Goal: Task Accomplishment & Management: Use online tool/utility

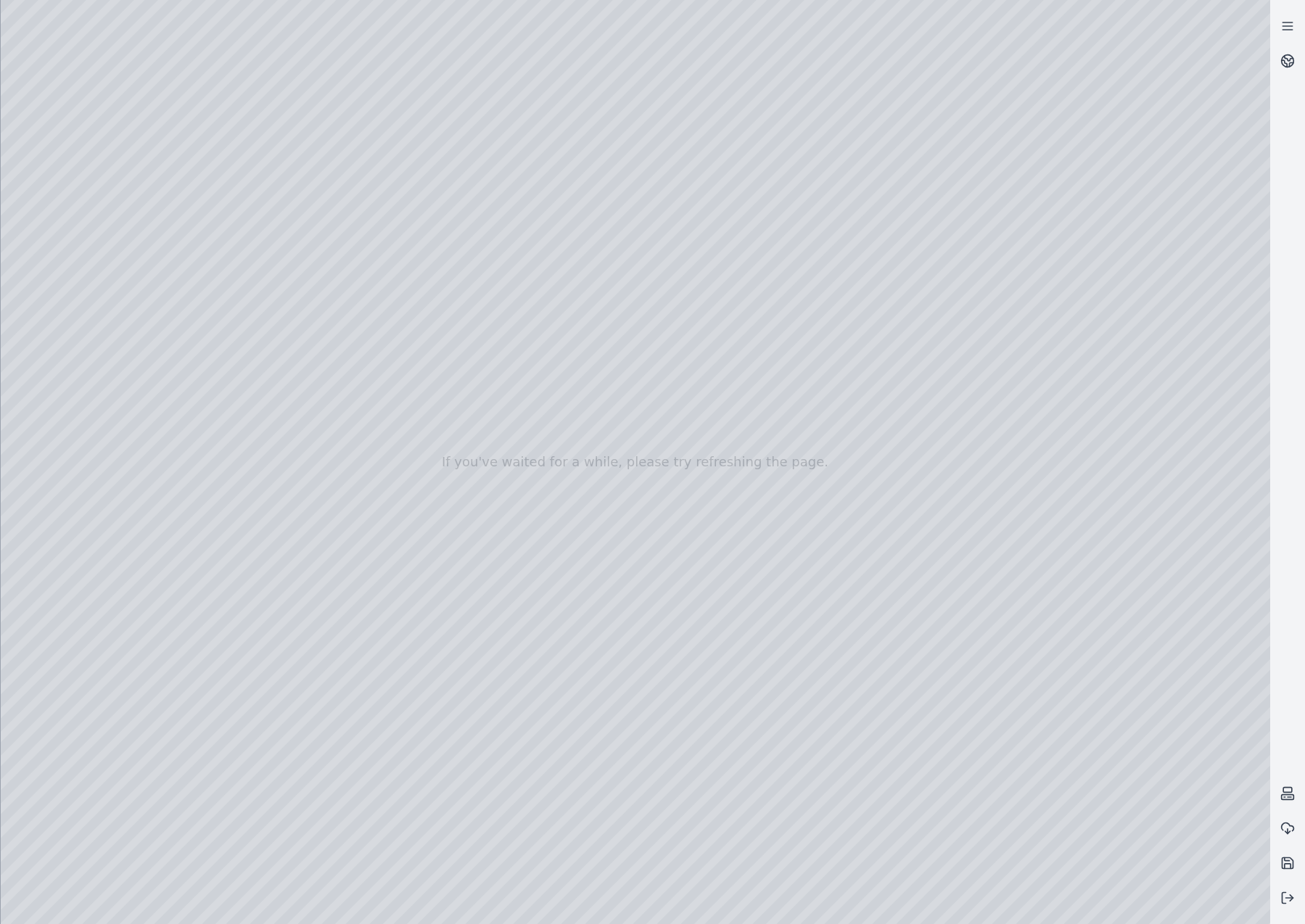
click at [632, 491] on div at bounding box center [636, 462] width 1270 height 924
drag, startPoint x: 486, startPoint y: 568, endPoint x: 528, endPoint y: 590, distance: 47.4
drag, startPoint x: 416, startPoint y: 492, endPoint x: 515, endPoint y: 658, distance: 193.3
drag, startPoint x: 899, startPoint y: 489, endPoint x: 924, endPoint y: 404, distance: 88.6
click at [1283, 900] on icon at bounding box center [1288, 898] width 15 height 15
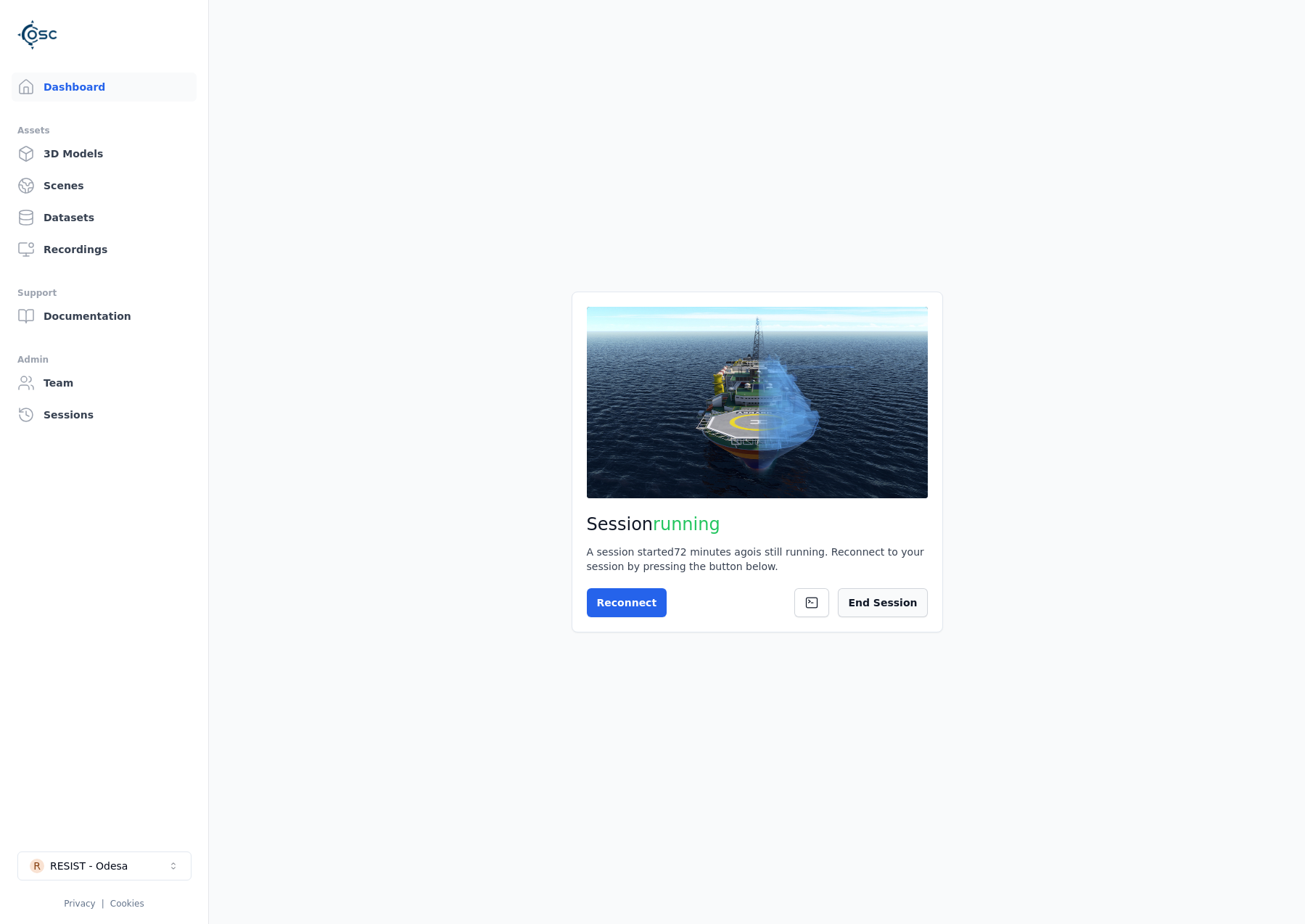
click at [904, 604] on button "End Session" at bounding box center [883, 603] width 89 height 29
click at [609, 594] on button "Start Session" at bounding box center [645, 603] width 115 height 29
click at [619, 588] on button "Connect" at bounding box center [620, 603] width 67 height 29
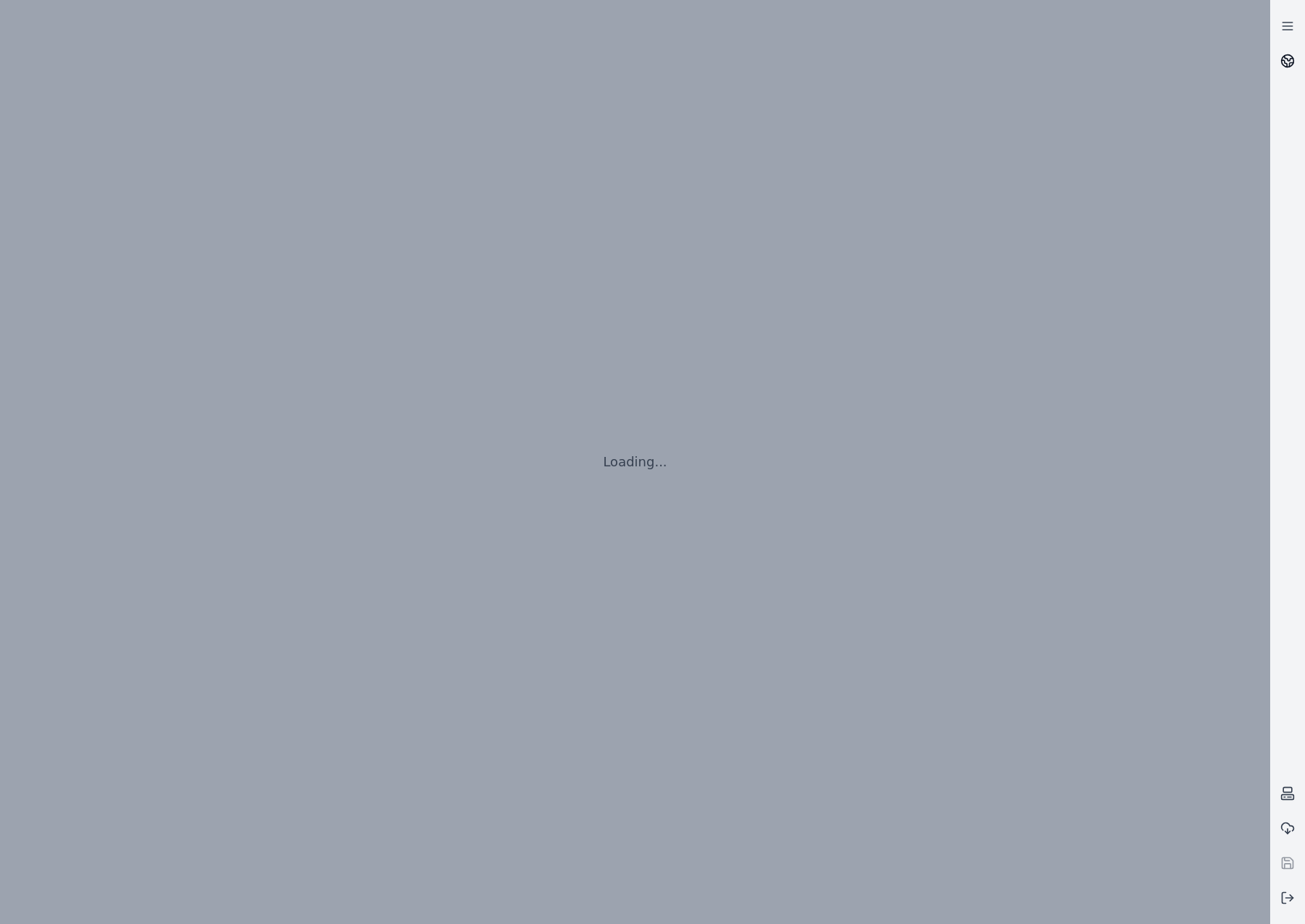
click at [1288, 51] on link at bounding box center [1288, 61] width 35 height 35
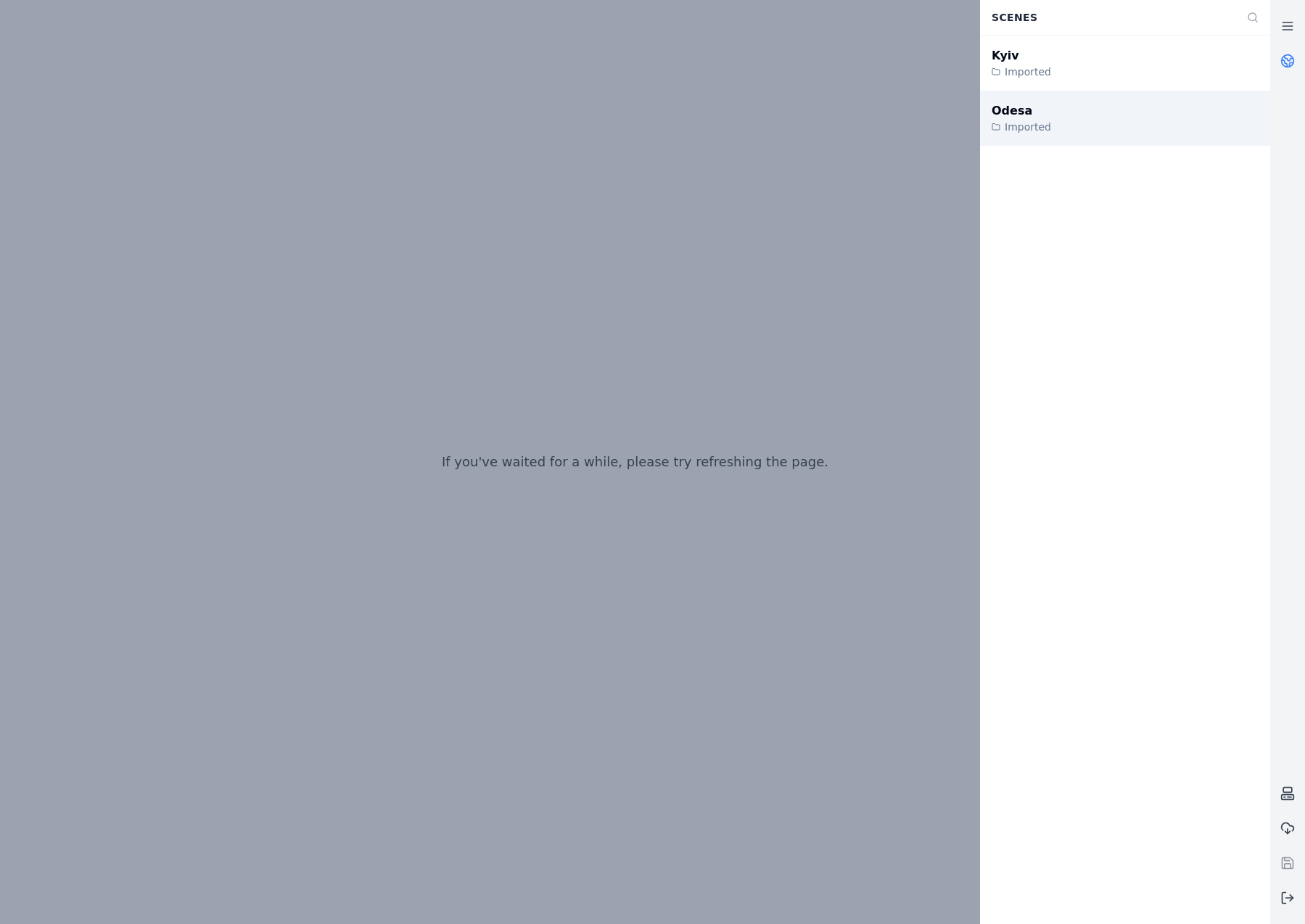
click at [1093, 119] on div "Odesa Imported" at bounding box center [1126, 118] width 290 height 55
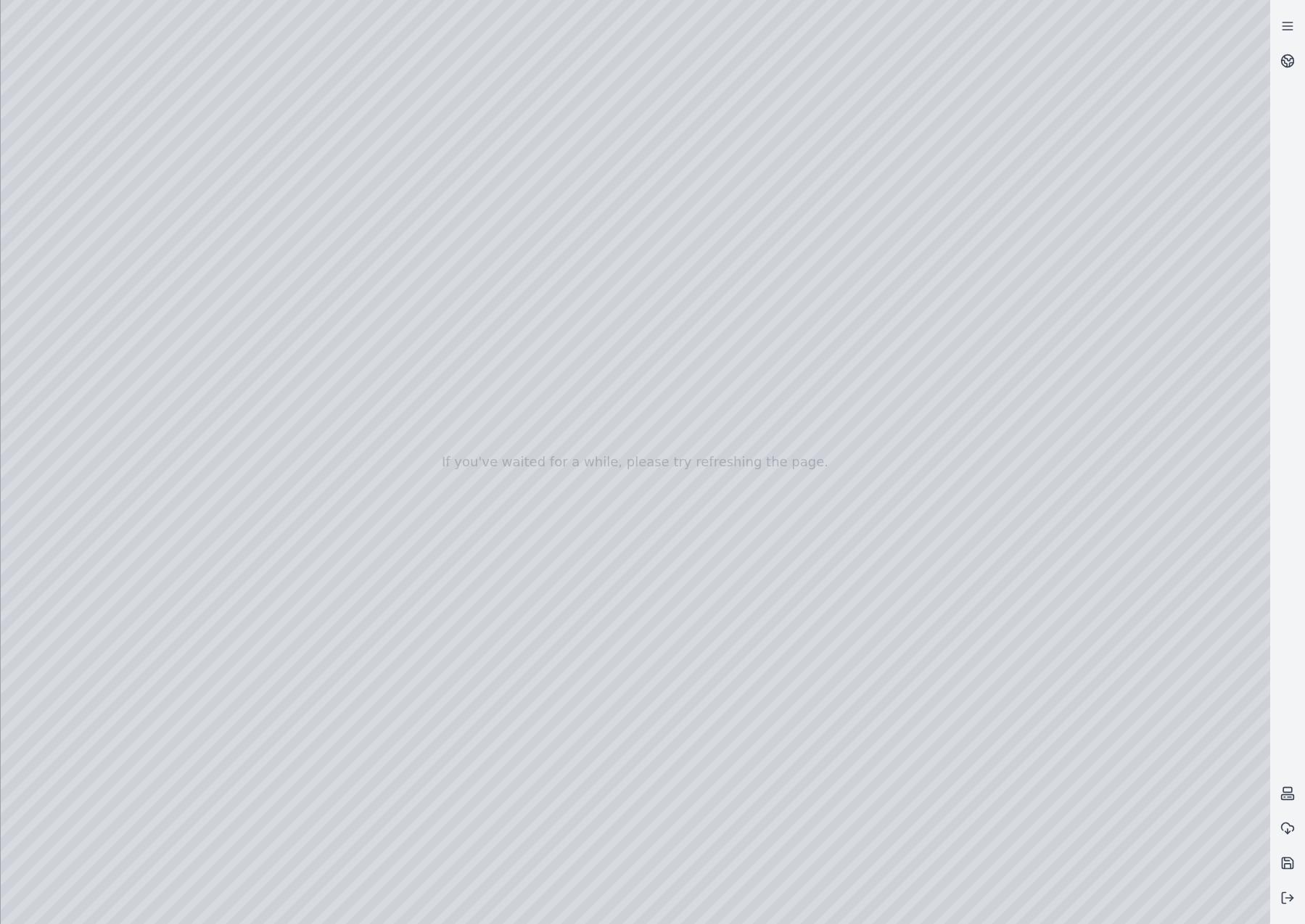
drag, startPoint x: 673, startPoint y: 662, endPoint x: 673, endPoint y: 669, distance: 7.0
drag, startPoint x: 645, startPoint y: 632, endPoint x: 633, endPoint y: 672, distance: 41.8
click at [2, 163] on div at bounding box center [636, 462] width 1270 height 924
click at [11, 164] on div at bounding box center [636, 462] width 1270 height 924
click at [68, 230] on div at bounding box center [636, 462] width 1270 height 924
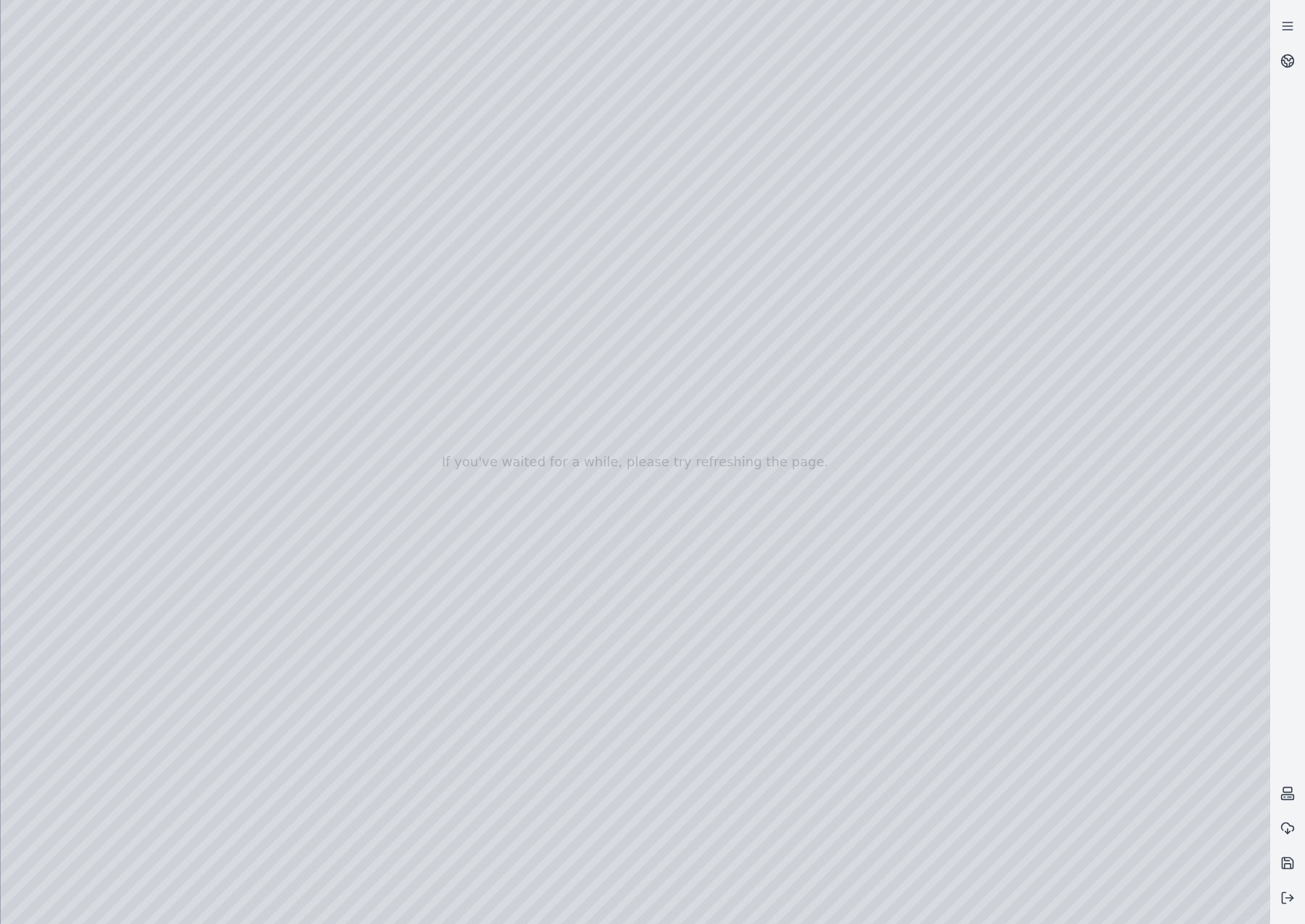
click at [100, 523] on div at bounding box center [636, 462] width 1270 height 924
click at [240, 256] on div at bounding box center [636, 462] width 1270 height 924
click at [263, 289] on div at bounding box center [636, 462] width 1270 height 924
click at [702, 510] on div at bounding box center [636, 462] width 1270 height 924
click at [191, 184] on div at bounding box center [636, 462] width 1270 height 924
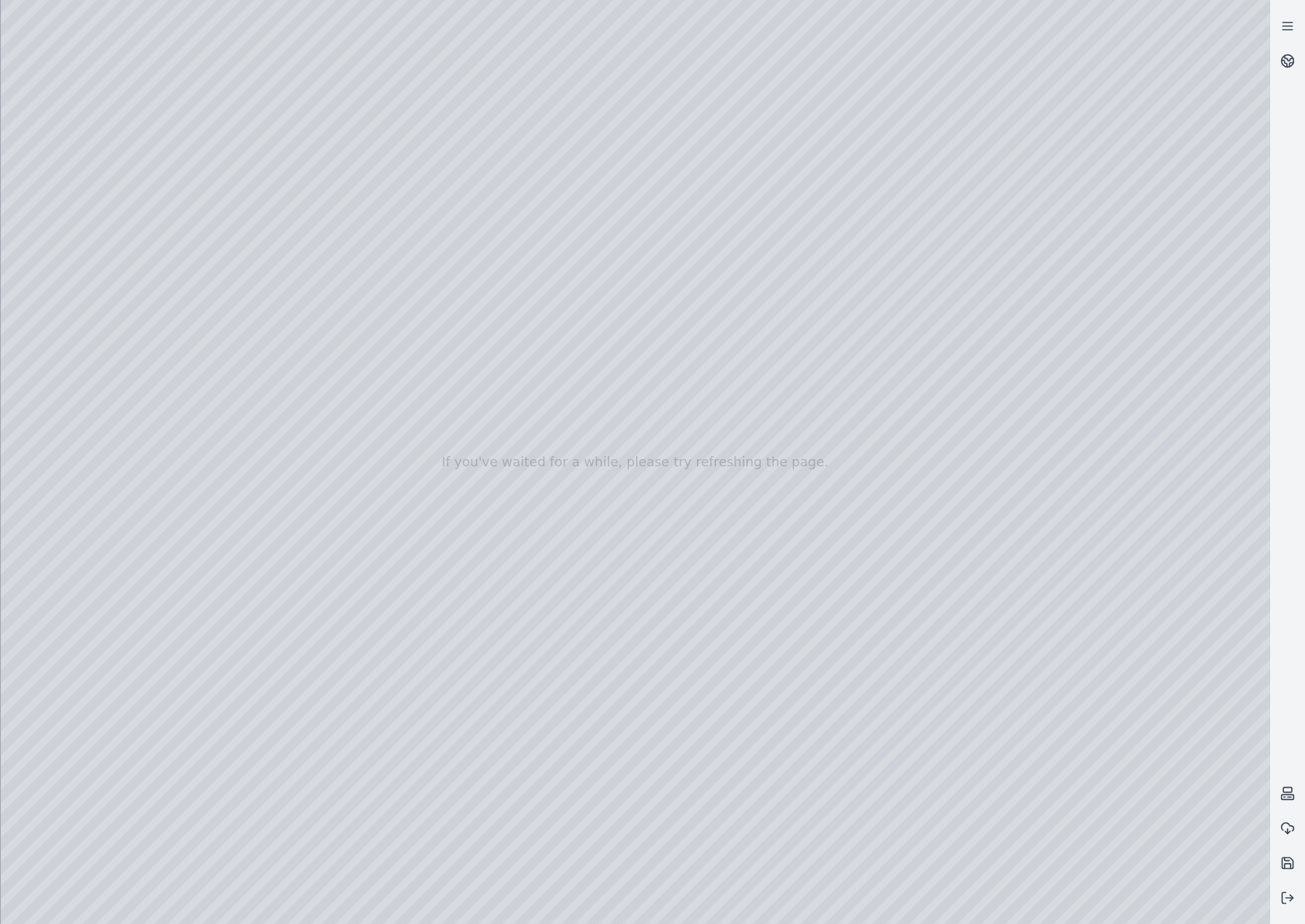
drag, startPoint x: 613, startPoint y: 567, endPoint x: 612, endPoint y: 439, distance: 128.0
click at [666, 423] on div at bounding box center [636, 462] width 1270 height 924
click at [562, 411] on div at bounding box center [636, 462] width 1270 height 924
click at [531, 383] on div at bounding box center [636, 462] width 1270 height 924
click at [504, 368] on div at bounding box center [636, 462] width 1270 height 924
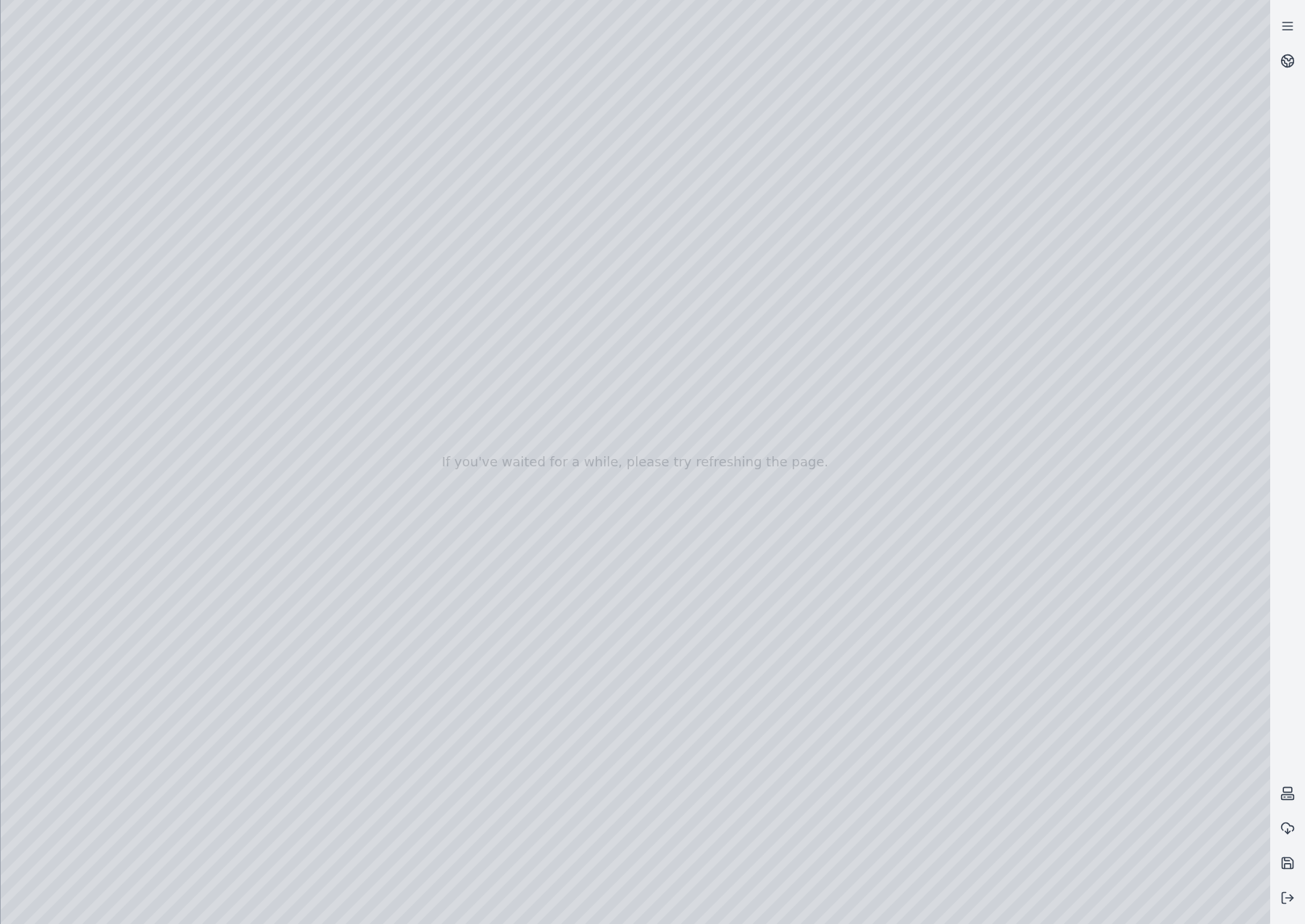
click at [563, 397] on div at bounding box center [636, 462] width 1270 height 924
click at [633, 435] on div at bounding box center [636, 462] width 1270 height 924
click at [748, 492] on div at bounding box center [636, 462] width 1270 height 924
drag, startPoint x: 478, startPoint y: 669, endPoint x: 526, endPoint y: 705, distance: 60.0
drag, startPoint x: 510, startPoint y: 653, endPoint x: 547, endPoint y: 680, distance: 45.8
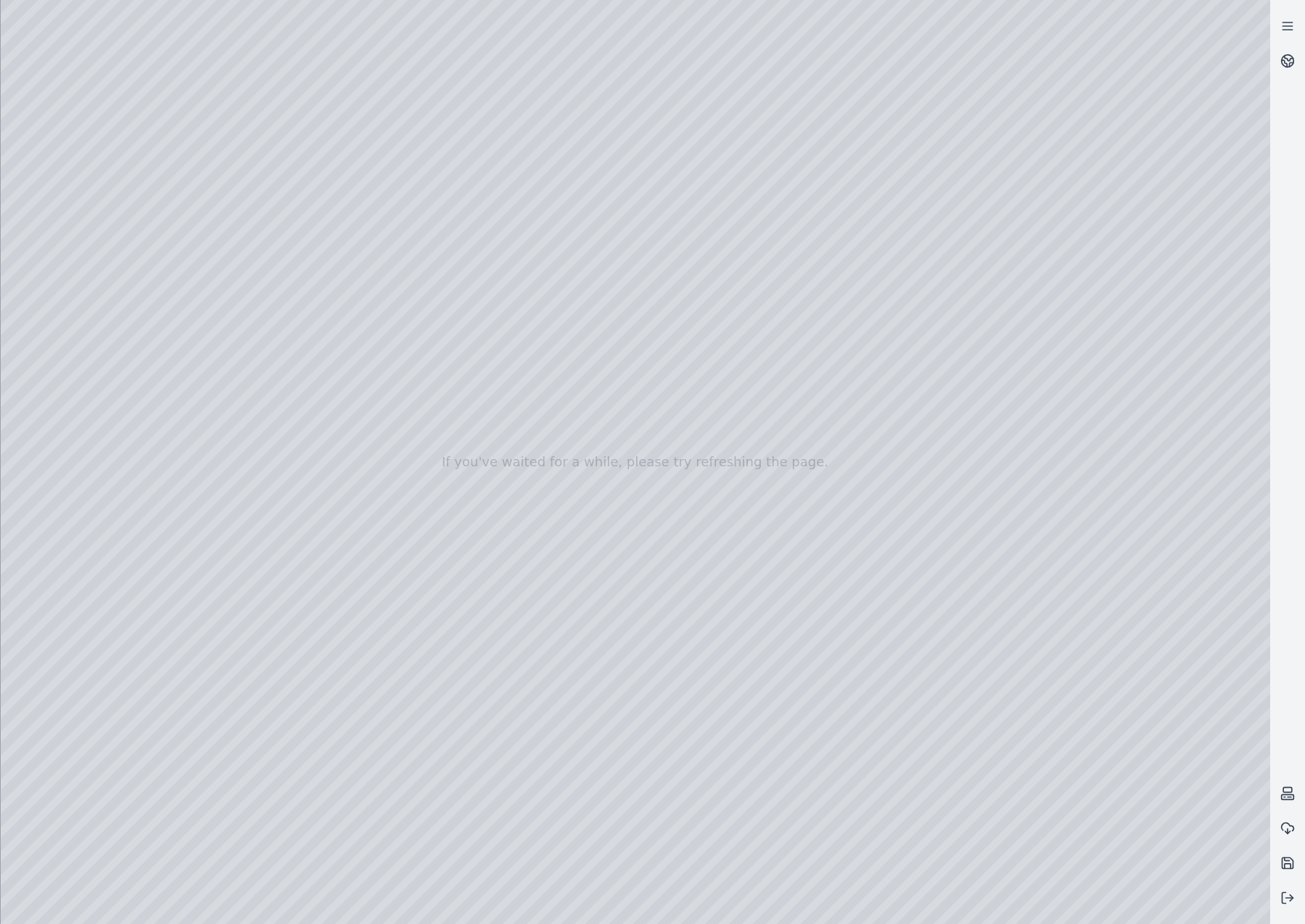
drag, startPoint x: 384, startPoint y: 274, endPoint x: 1056, endPoint y: 363, distance: 677.9
drag, startPoint x: 321, startPoint y: 268, endPoint x: 844, endPoint y: 662, distance: 654.8
drag, startPoint x: 705, startPoint y: 628, endPoint x: 635, endPoint y: 604, distance: 74.0
drag, startPoint x: 741, startPoint y: 603, endPoint x: 738, endPoint y: 525, distance: 78.1
drag, startPoint x: 889, startPoint y: 679, endPoint x: 892, endPoint y: 656, distance: 23.2
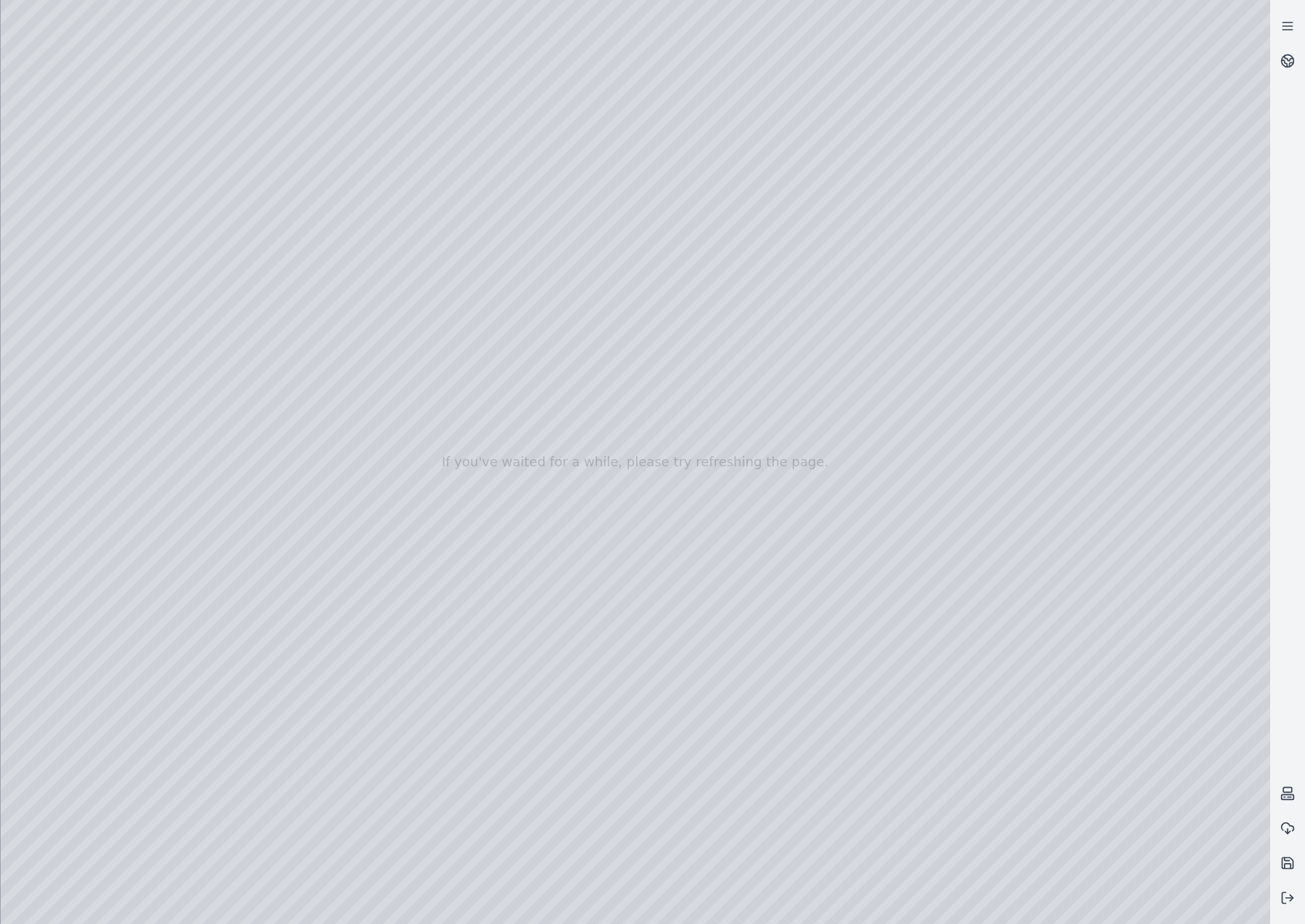
drag, startPoint x: 847, startPoint y: 723, endPoint x: 779, endPoint y: 628, distance: 116.8
drag, startPoint x: 755, startPoint y: 528, endPoint x: 715, endPoint y: 512, distance: 43.1
drag, startPoint x: 555, startPoint y: 504, endPoint x: 678, endPoint y: 507, distance: 123.0
click at [100, 504] on div at bounding box center [636, 462] width 1270 height 924
click at [242, 249] on div at bounding box center [636, 462] width 1270 height 924
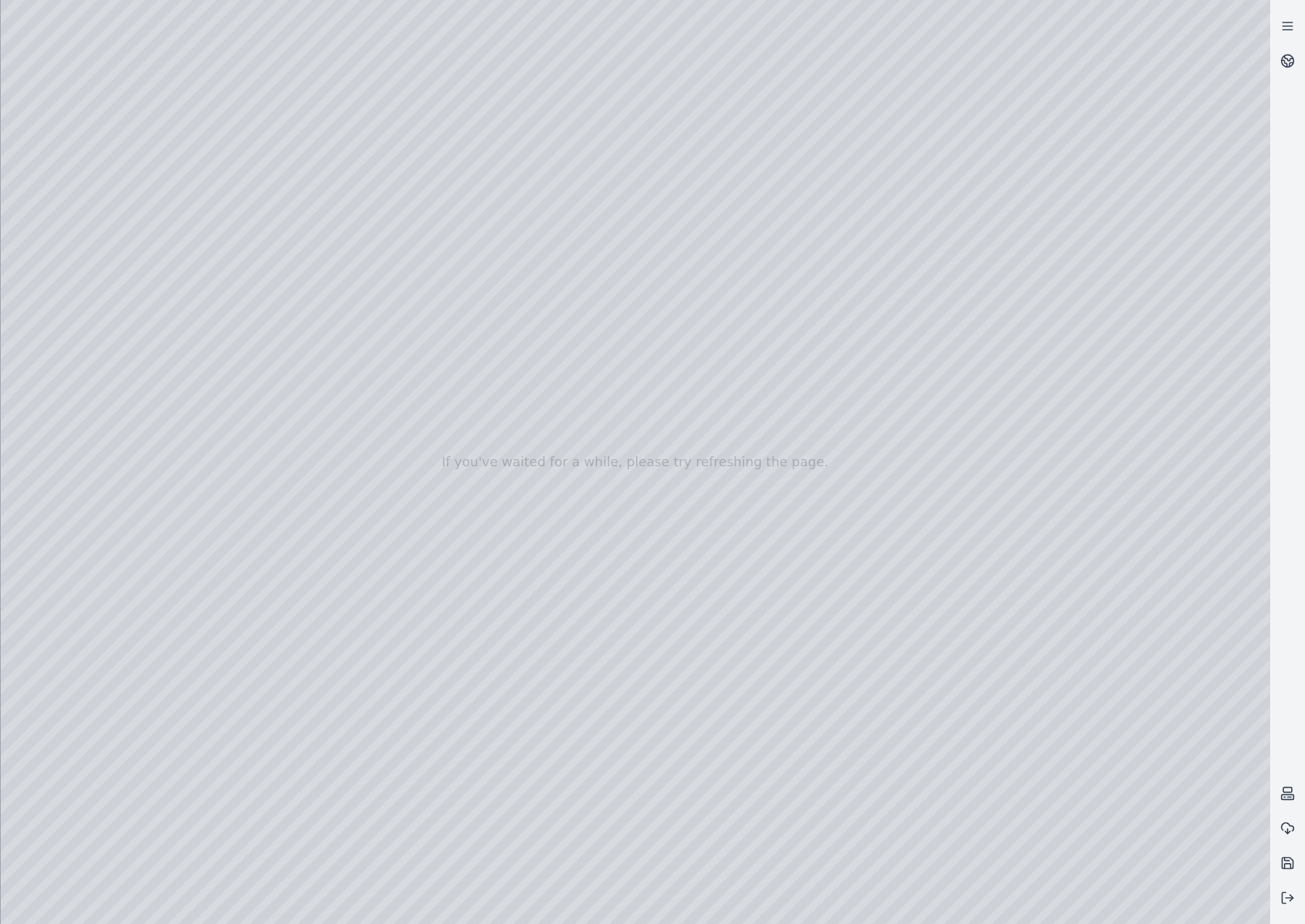
click at [259, 295] on div at bounding box center [636, 462] width 1270 height 924
drag, startPoint x: 946, startPoint y: 612, endPoint x: 906, endPoint y: 552, distance: 72.1
drag, startPoint x: 779, startPoint y: 534, endPoint x: 860, endPoint y: 493, distance: 90.8
drag, startPoint x: 754, startPoint y: 514, endPoint x: 1058, endPoint y: 461, distance: 308.6
drag, startPoint x: 820, startPoint y: 618, endPoint x: 850, endPoint y: 566, distance: 60.0
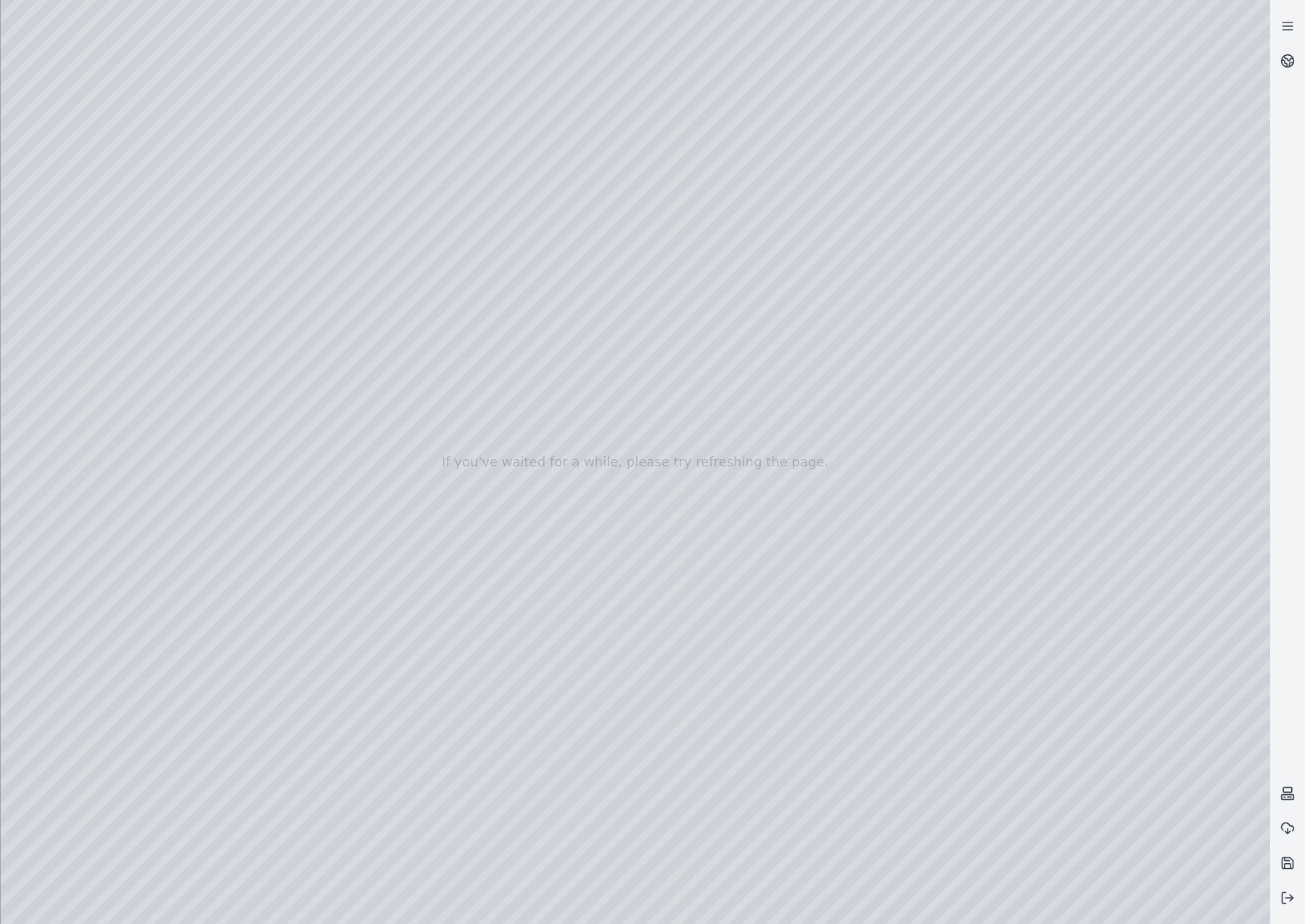
drag, startPoint x: 868, startPoint y: 535, endPoint x: 953, endPoint y: 442, distance: 126.0
drag, startPoint x: 1071, startPoint y: 593, endPoint x: 1043, endPoint y: 584, distance: 29.4
drag, startPoint x: 1045, startPoint y: 585, endPoint x: 955, endPoint y: 551, distance: 96.2
drag, startPoint x: 883, startPoint y: 552, endPoint x: 849, endPoint y: 546, distance: 34.5
click at [798, 80] on div at bounding box center [636, 462] width 1270 height 924
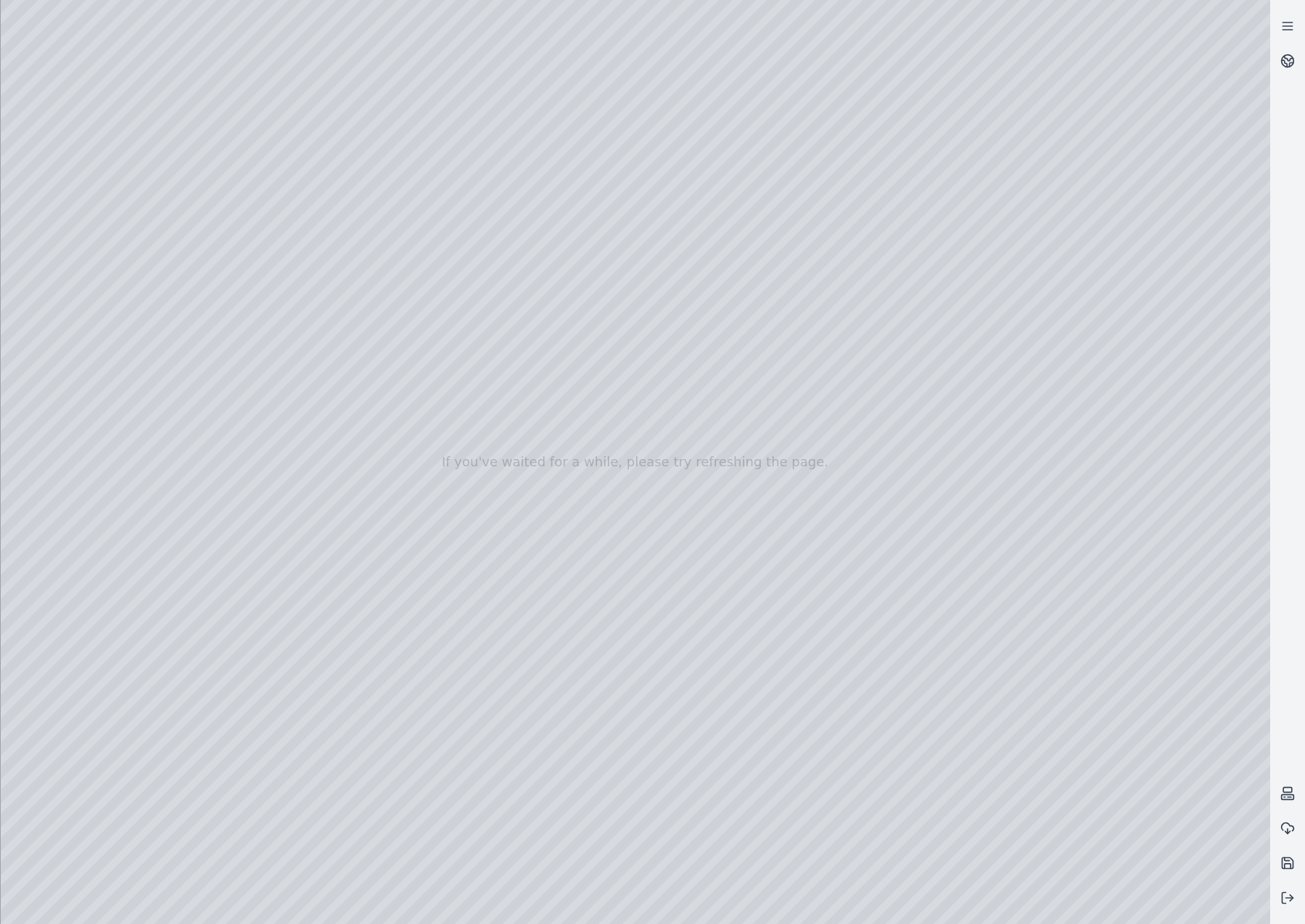
drag, startPoint x: 907, startPoint y: 632, endPoint x: 858, endPoint y: 624, distance: 49.6
drag, startPoint x: 955, startPoint y: 675, endPoint x: 927, endPoint y: 542, distance: 135.9
click at [182, 185] on div at bounding box center [636, 462] width 1270 height 924
drag, startPoint x: 736, startPoint y: 447, endPoint x: 596, endPoint y: 454, distance: 140.2
drag, startPoint x: 937, startPoint y: 674, endPoint x: 900, endPoint y: 628, distance: 59.0
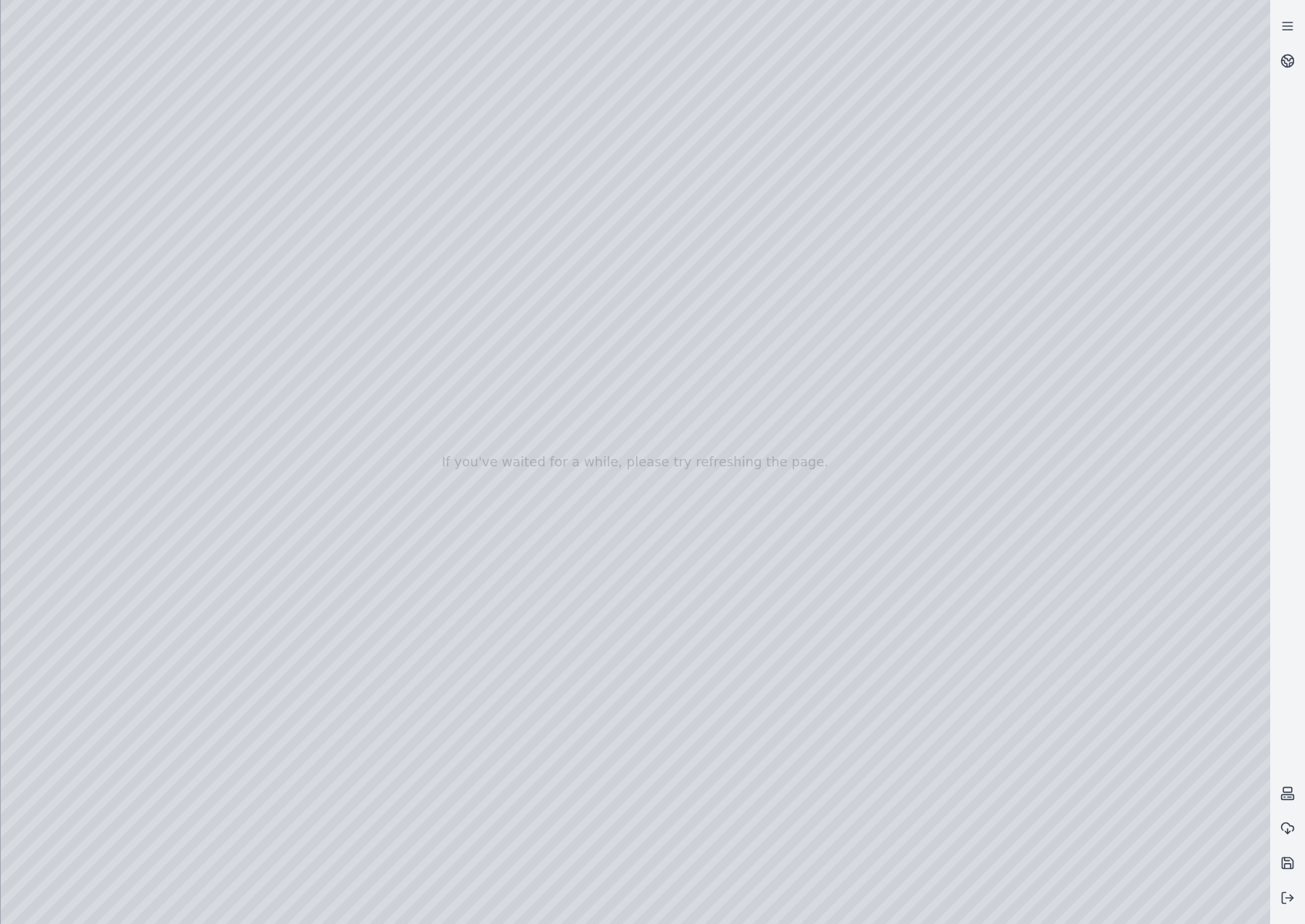
click at [962, 487] on div at bounding box center [636, 462] width 1270 height 924
click at [873, 460] on div at bounding box center [636, 462] width 1270 height 924
click at [796, 436] on div at bounding box center [636, 462] width 1270 height 924
click at [919, 101] on div at bounding box center [636, 462] width 1270 height 924
drag, startPoint x: 874, startPoint y: 525, endPoint x: 875, endPoint y: 449, distance: 76.0
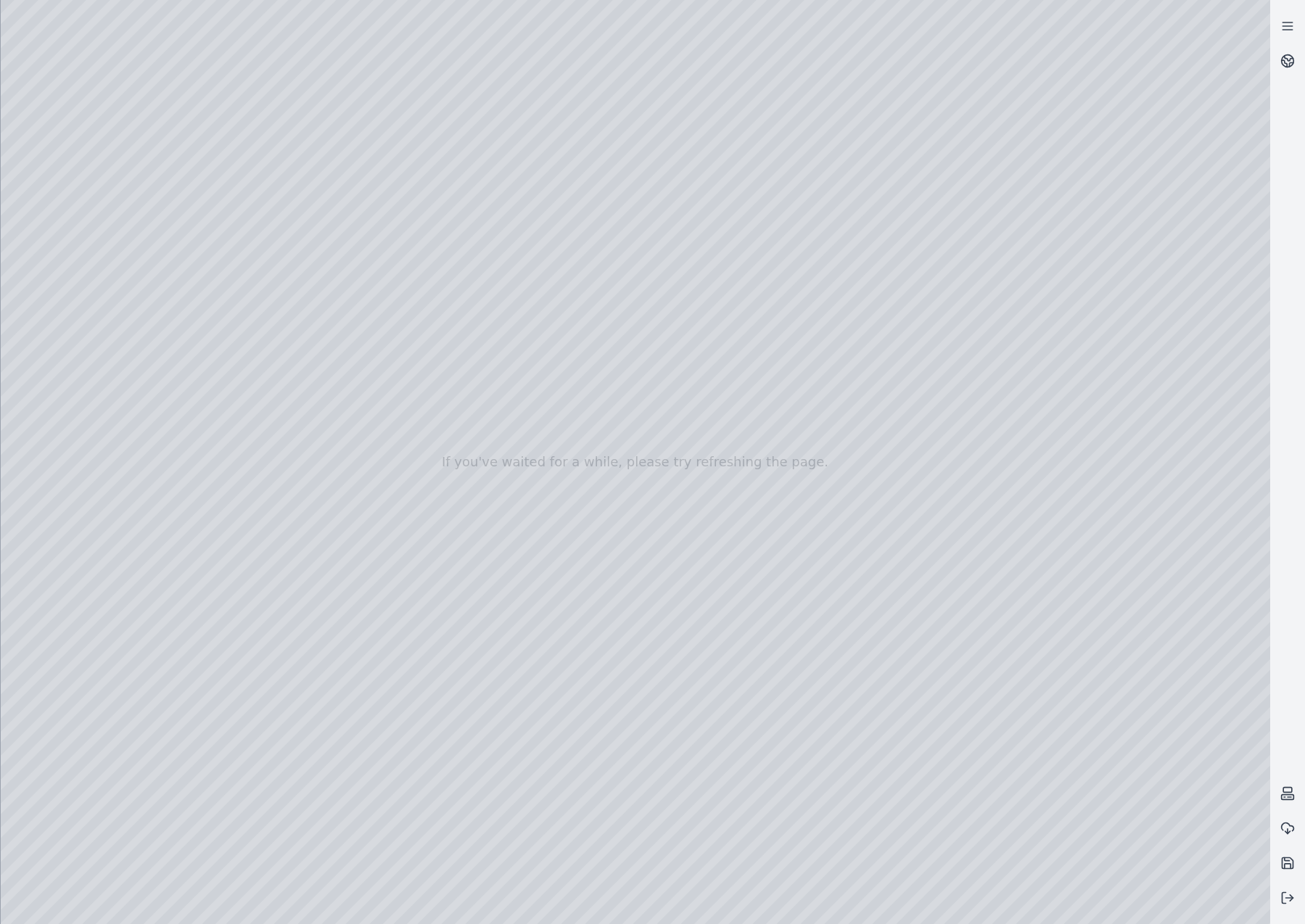
drag, startPoint x: 889, startPoint y: 513, endPoint x: 902, endPoint y: 478, distance: 37.3
drag, startPoint x: 903, startPoint y: 461, endPoint x: 889, endPoint y: 375, distance: 87.1
click at [846, 372] on div at bounding box center [636, 462] width 1270 height 924
click at [745, 349] on div at bounding box center [636, 462] width 1270 height 924
drag, startPoint x: 832, startPoint y: 430, endPoint x: 837, endPoint y: 324, distance: 106.1
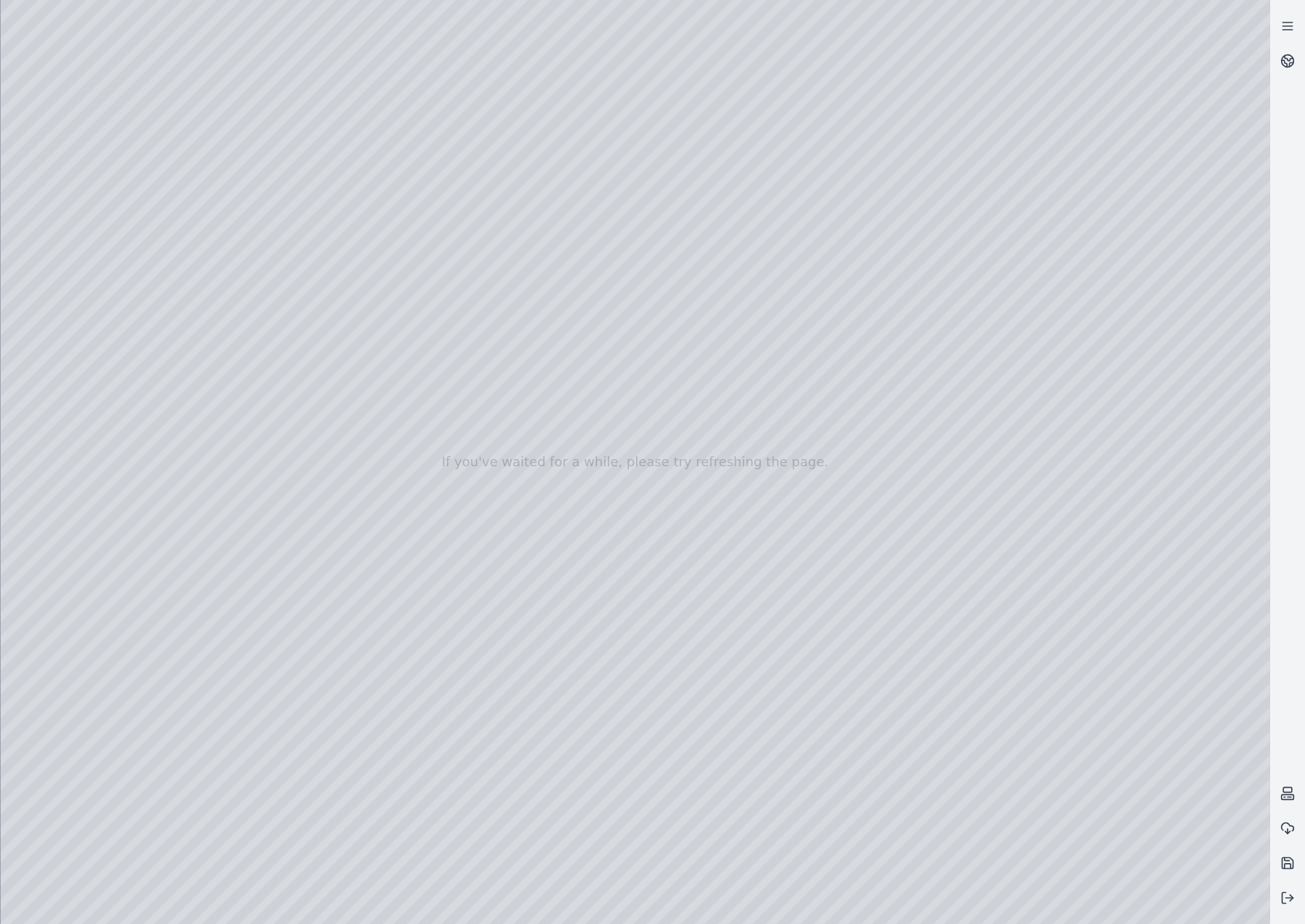
click at [804, 173] on div at bounding box center [636, 462] width 1270 height 924
drag, startPoint x: 902, startPoint y: 375, endPoint x: 902, endPoint y: 415, distance: 40.0
drag, startPoint x: 909, startPoint y: 289, endPoint x: 848, endPoint y: 372, distance: 103.0
drag, startPoint x: 832, startPoint y: 517, endPoint x: 845, endPoint y: 518, distance: 13.0
click at [1293, 908] on button at bounding box center [1288, 898] width 35 height 35
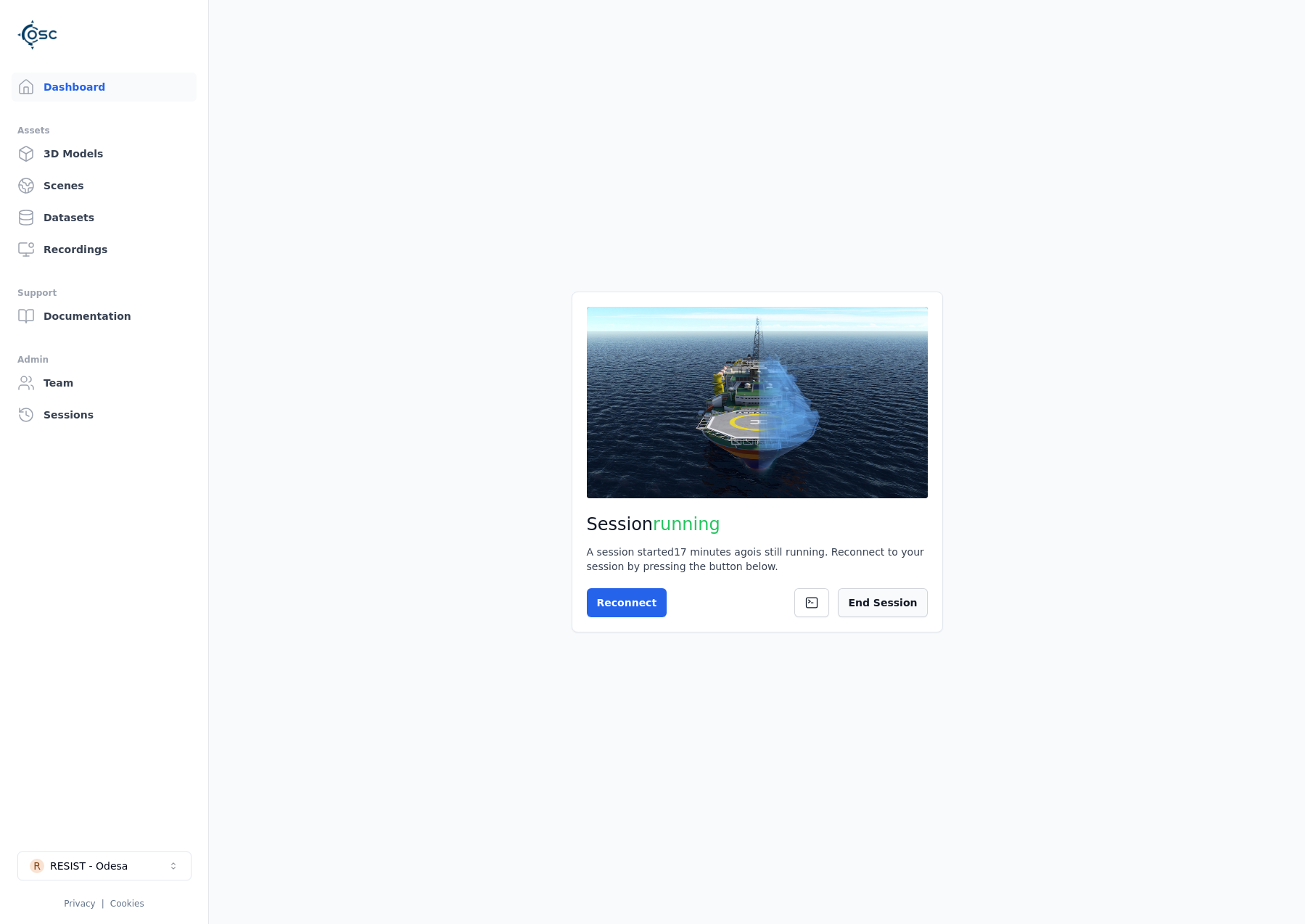
click at [894, 604] on button "End Session" at bounding box center [883, 603] width 89 height 29
click at [100, 861] on div "RESIST - Odesa" at bounding box center [89, 866] width 78 height 15
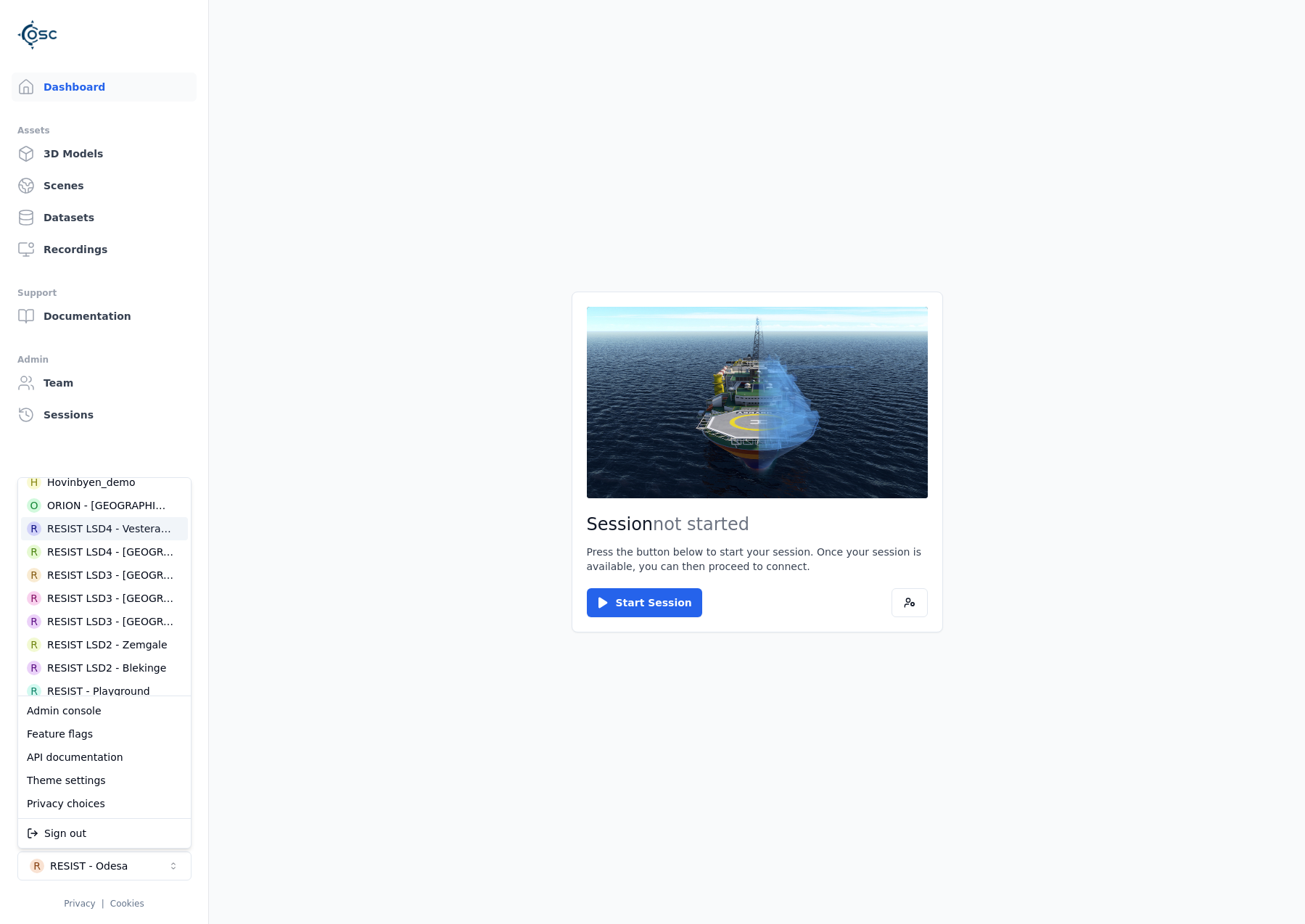
scroll to position [491, 0]
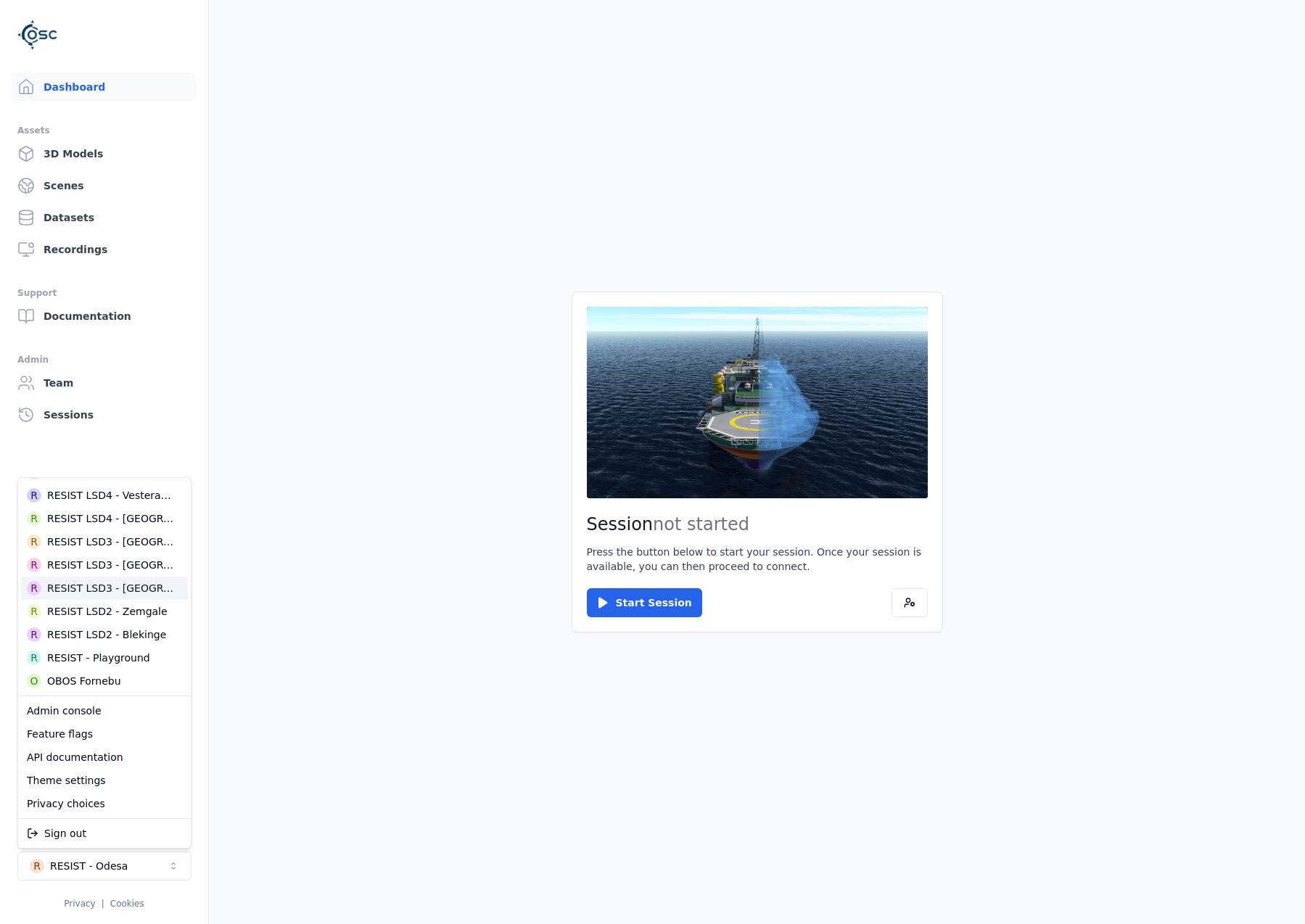
click at [117, 584] on div "RESIST LSD3 - [GEOGRAPHIC_DATA]" at bounding box center [111, 588] width 127 height 15
click at [661, 608] on html "Dashboard Assets 3D Models Scenes Datasets Recordings Support Documentation Adm…" at bounding box center [652, 462] width 1305 height 924
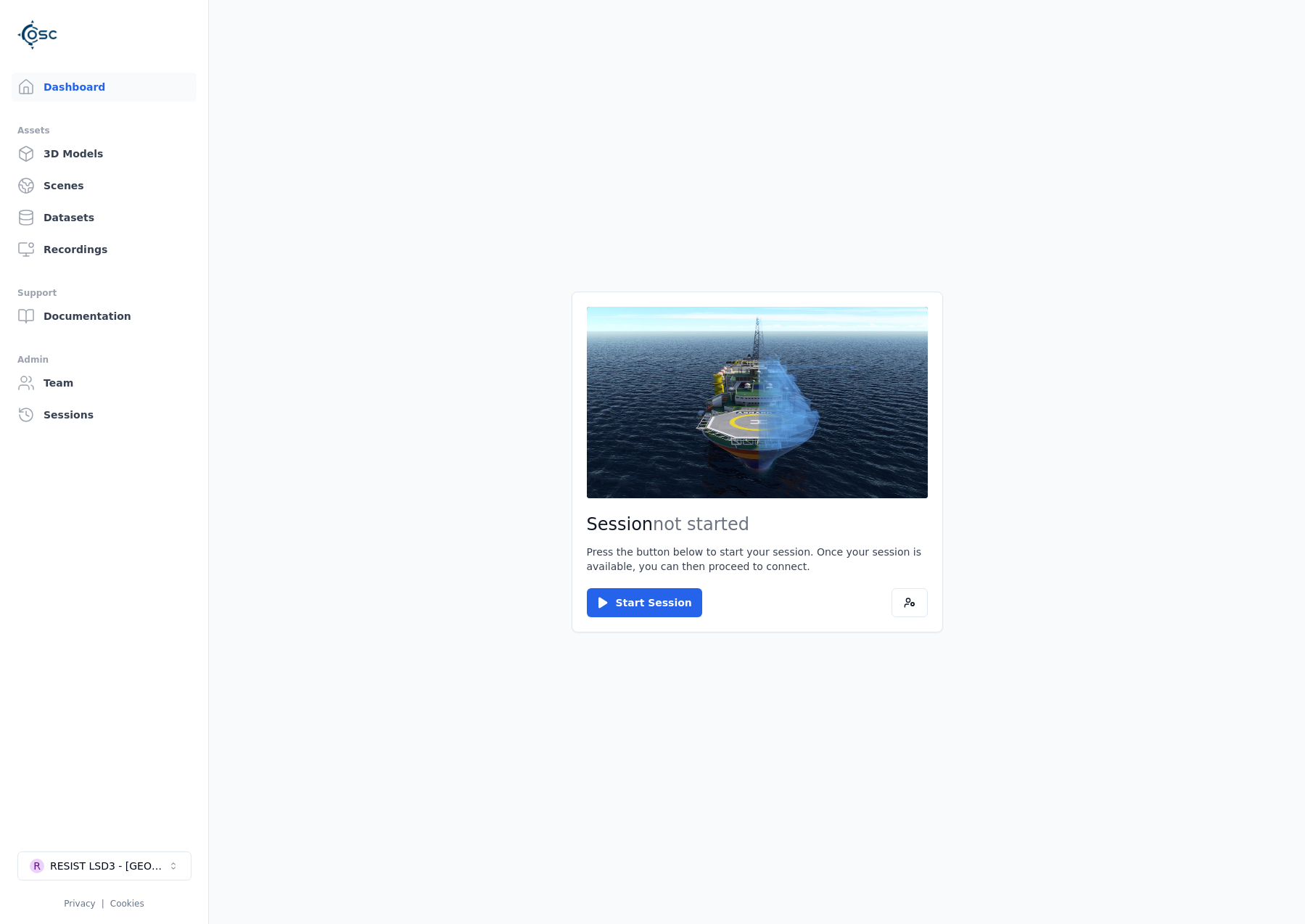
click at [620, 619] on div "Session not started Press the button below to start your session. Once your ses…" at bounding box center [757, 461] width 372 height 341
click at [607, 596] on icon at bounding box center [603, 603] width 15 height 15
click at [637, 588] on button "Connect" at bounding box center [620, 603] width 67 height 29
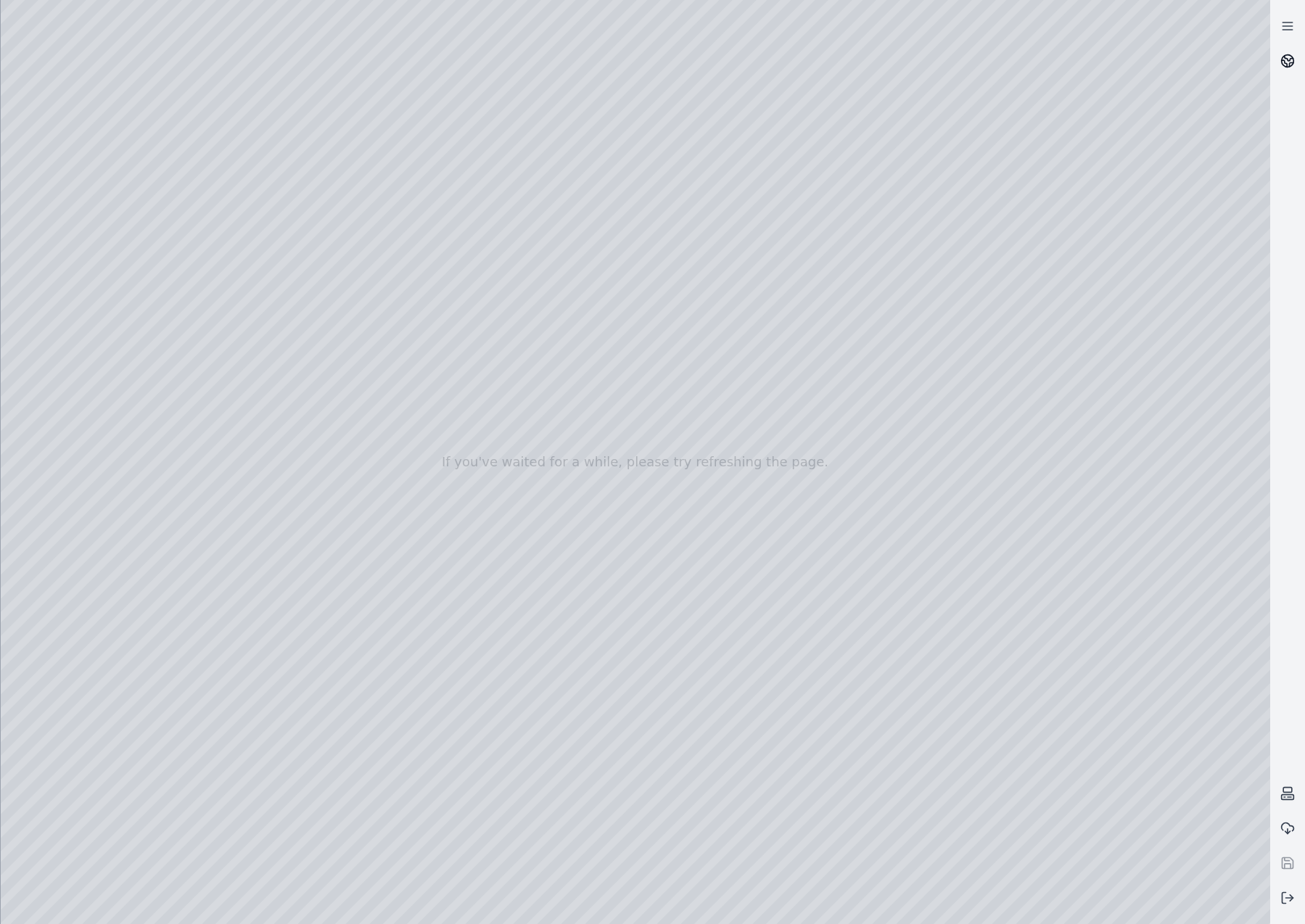
click at [1285, 63] on icon at bounding box center [1285, 63] width 5 height 6
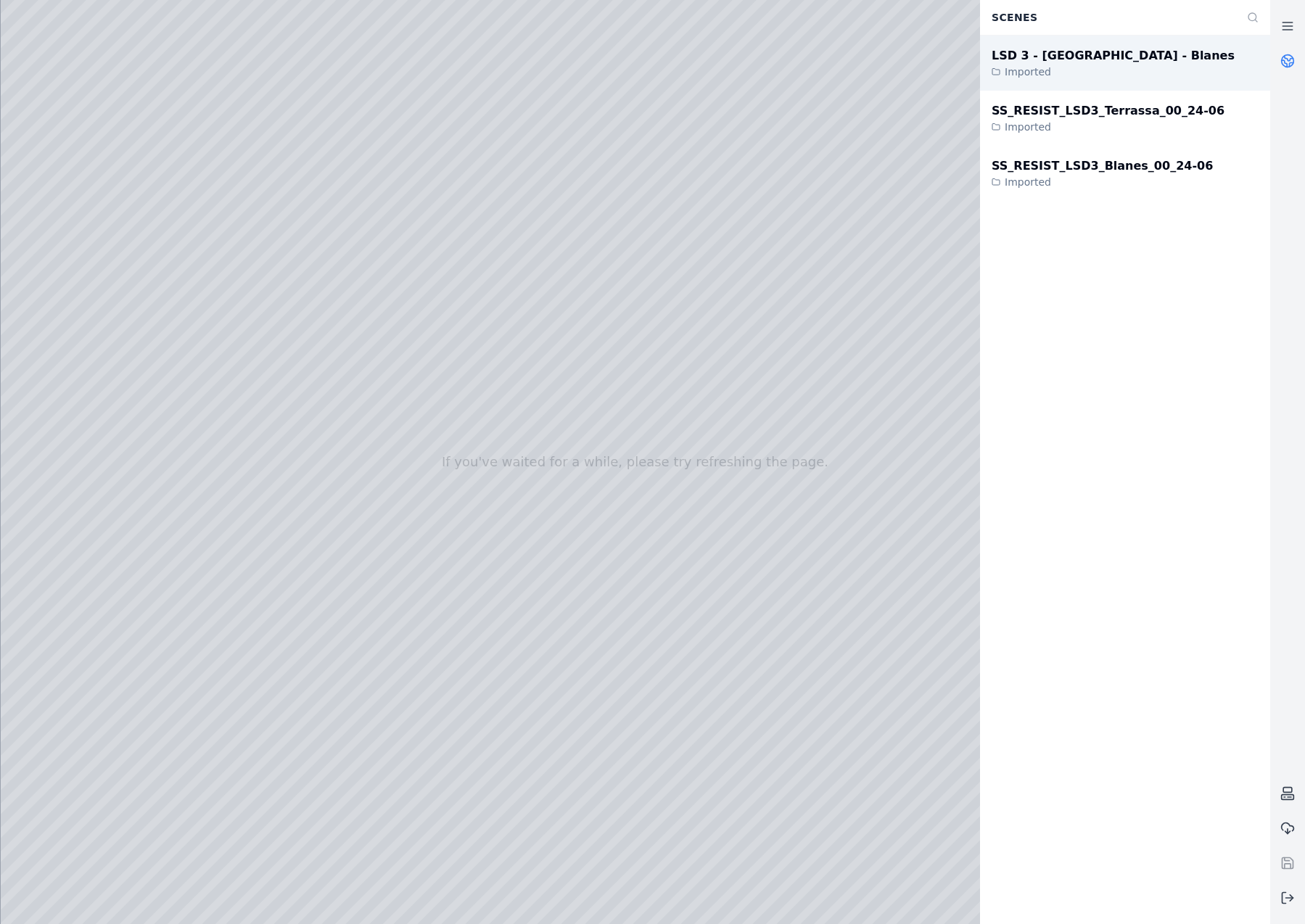
click at [1140, 68] on div "LSD 3 - [GEOGRAPHIC_DATA] - Blanes Imported" at bounding box center [1126, 63] width 290 height 55
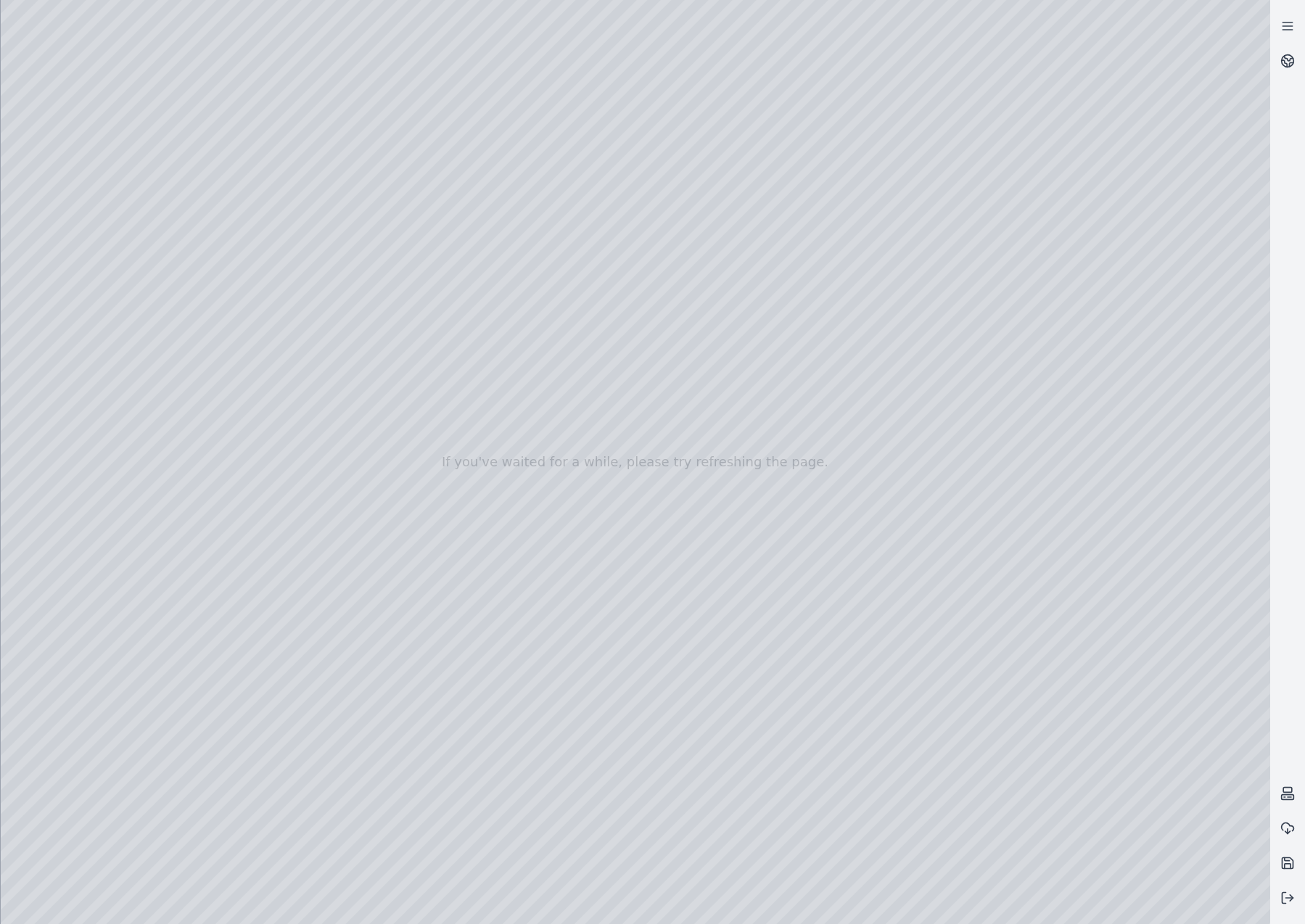
drag, startPoint x: 538, startPoint y: 582, endPoint x: 614, endPoint y: 620, distance: 85.0
drag, startPoint x: 631, startPoint y: 614, endPoint x: 638, endPoint y: 660, distance: 46.5
click at [63, 193] on div at bounding box center [636, 462] width 1270 height 924
click at [111, 294] on div at bounding box center [636, 462] width 1270 height 924
click at [90, 373] on div at bounding box center [636, 462] width 1270 height 924
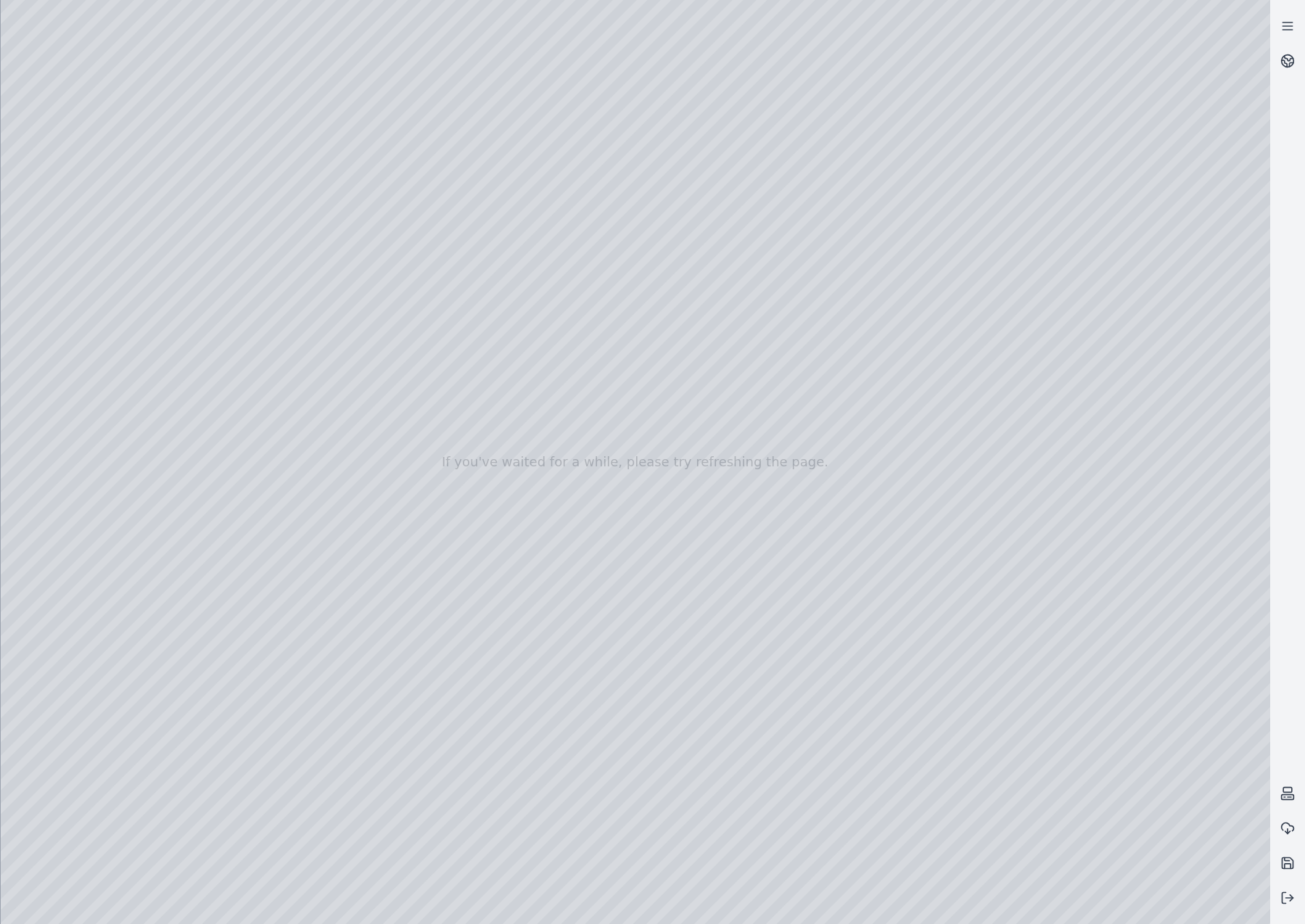
click at [108, 506] on div at bounding box center [636, 462] width 1270 height 924
click at [240, 265] on div at bounding box center [636, 462] width 1270 height 924
click at [299, 262] on div at bounding box center [636, 462] width 1270 height 924
click at [309, 301] on div at bounding box center [636, 462] width 1270 height 924
click at [742, 513] on div at bounding box center [636, 462] width 1270 height 924
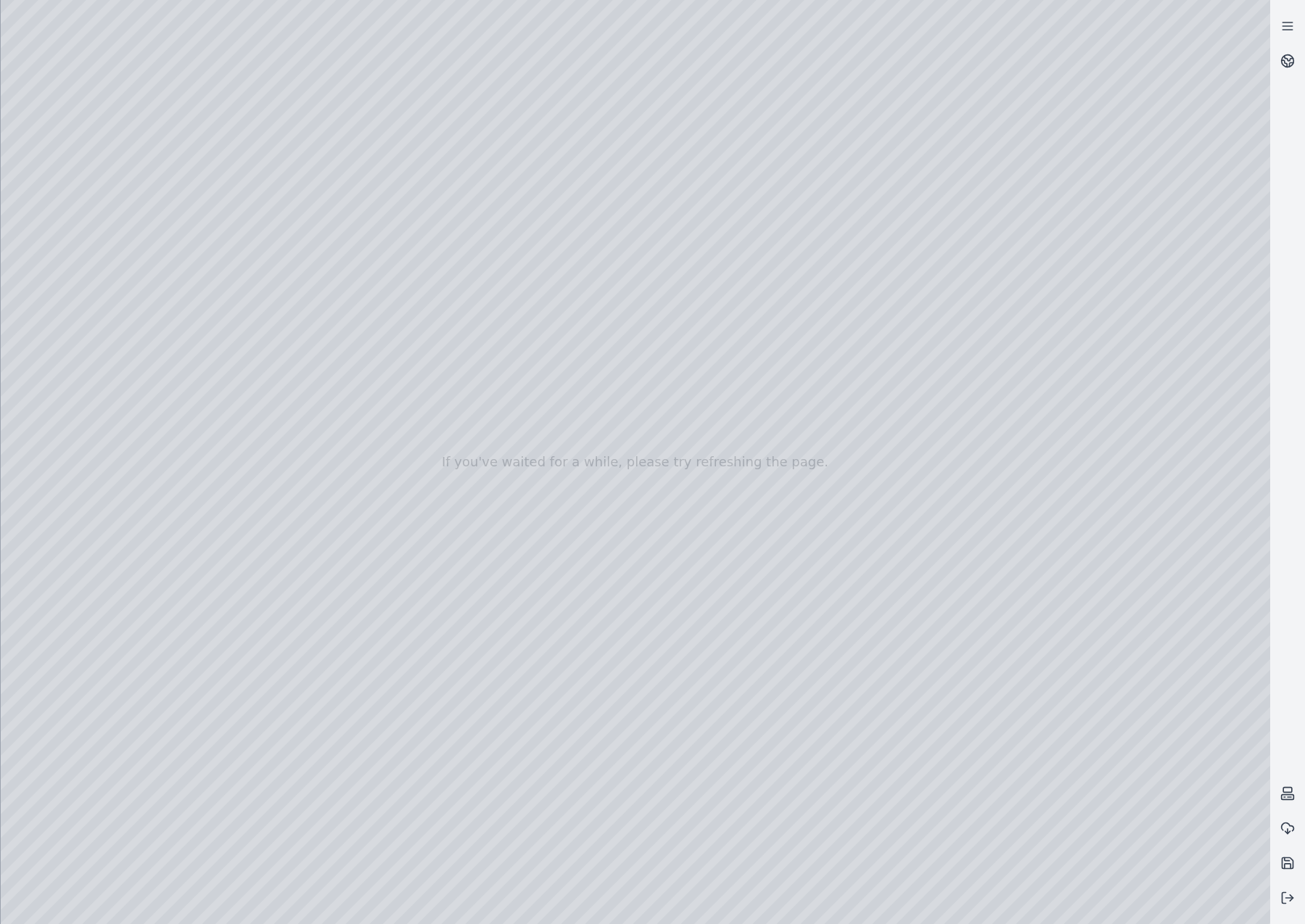
click at [176, 180] on div at bounding box center [636, 462] width 1270 height 924
drag, startPoint x: 514, startPoint y: 614, endPoint x: 533, endPoint y: 530, distance: 86.1
drag, startPoint x: 498, startPoint y: 543, endPoint x: 532, endPoint y: 525, distance: 38.5
drag, startPoint x: 560, startPoint y: 534, endPoint x: 715, endPoint y: 497, distance: 159.4
drag, startPoint x: 641, startPoint y: 521, endPoint x: 272, endPoint y: 482, distance: 371.1
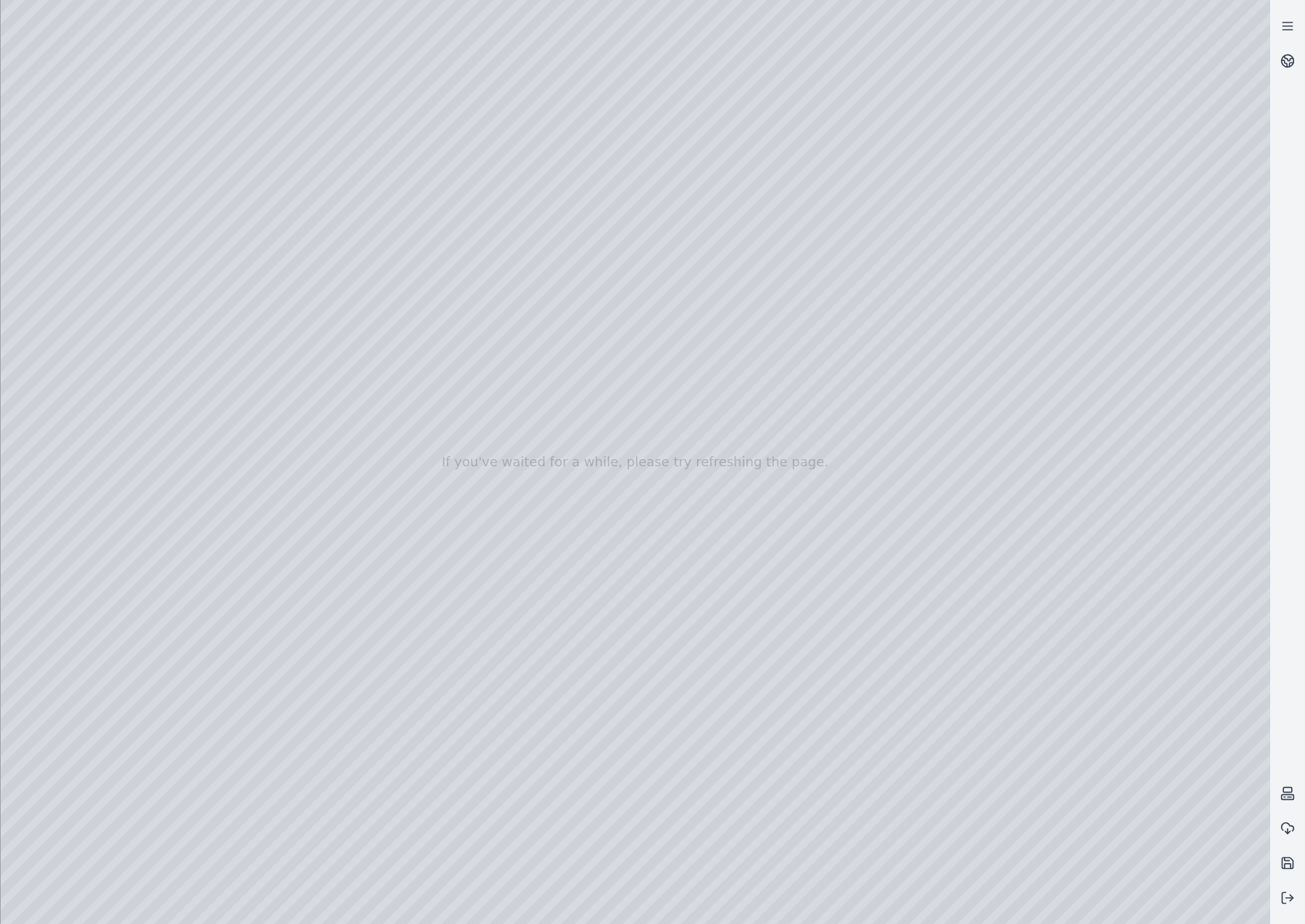
drag, startPoint x: 499, startPoint y: 652, endPoint x: 160, endPoint y: 728, distance: 347.4
drag, startPoint x: 393, startPoint y: 697, endPoint x: 709, endPoint y: 487, distance: 379.4
drag, startPoint x: 837, startPoint y: 601, endPoint x: 584, endPoint y: 596, distance: 253.0
drag, startPoint x: 689, startPoint y: 685, endPoint x: 174, endPoint y: 648, distance: 516.3
drag, startPoint x: 645, startPoint y: 667, endPoint x: 939, endPoint y: 593, distance: 303.2
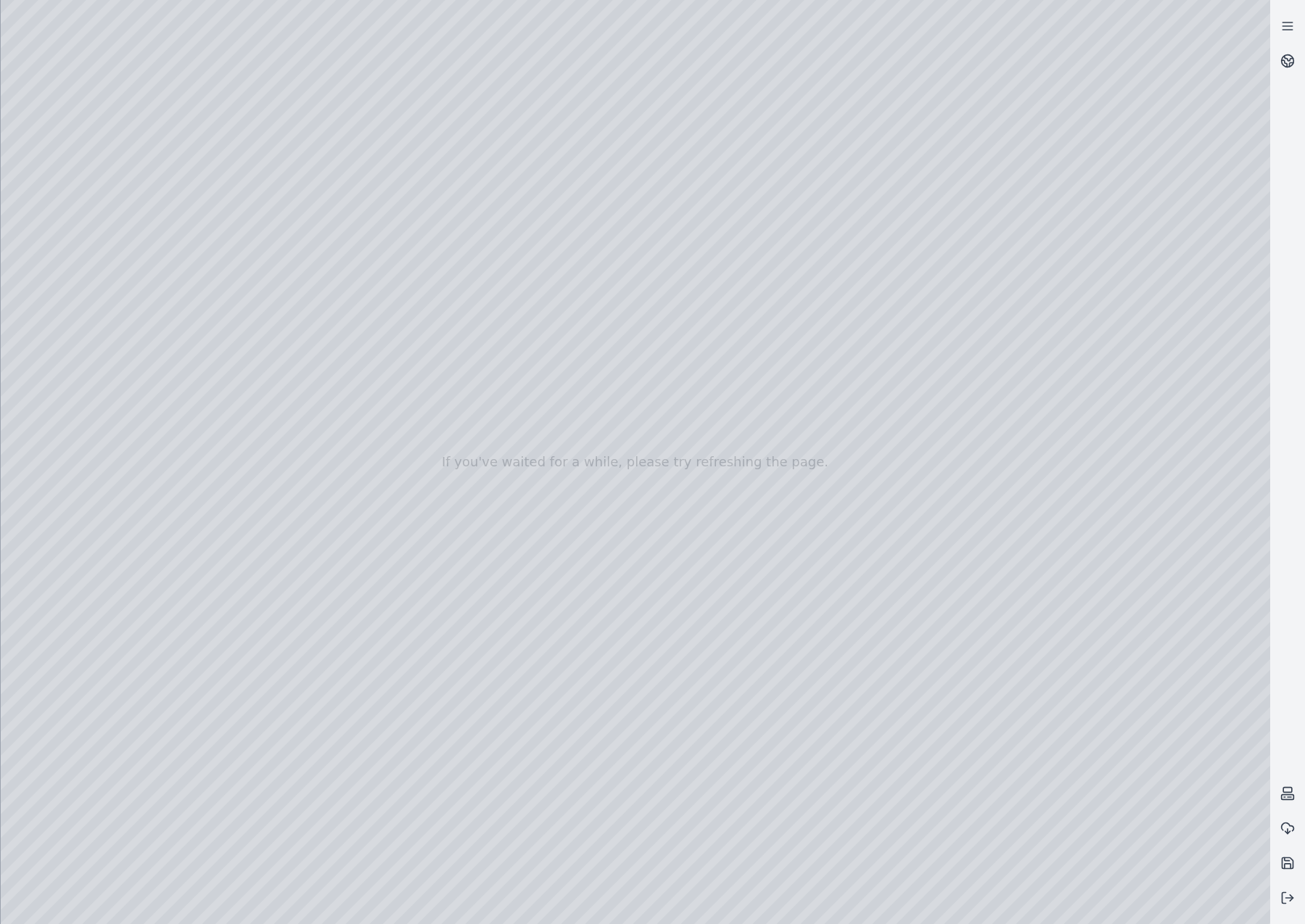
drag, startPoint x: 678, startPoint y: 641, endPoint x: 713, endPoint y: 693, distance: 62.7
drag, startPoint x: 541, startPoint y: 328, endPoint x: 843, endPoint y: 754, distance: 522.2
drag, startPoint x: 609, startPoint y: 364, endPoint x: 849, endPoint y: 744, distance: 449.4
drag, startPoint x: 461, startPoint y: 321, endPoint x: 964, endPoint y: 687, distance: 622.1
drag, startPoint x: 493, startPoint y: 337, endPoint x: 626, endPoint y: 748, distance: 432.0
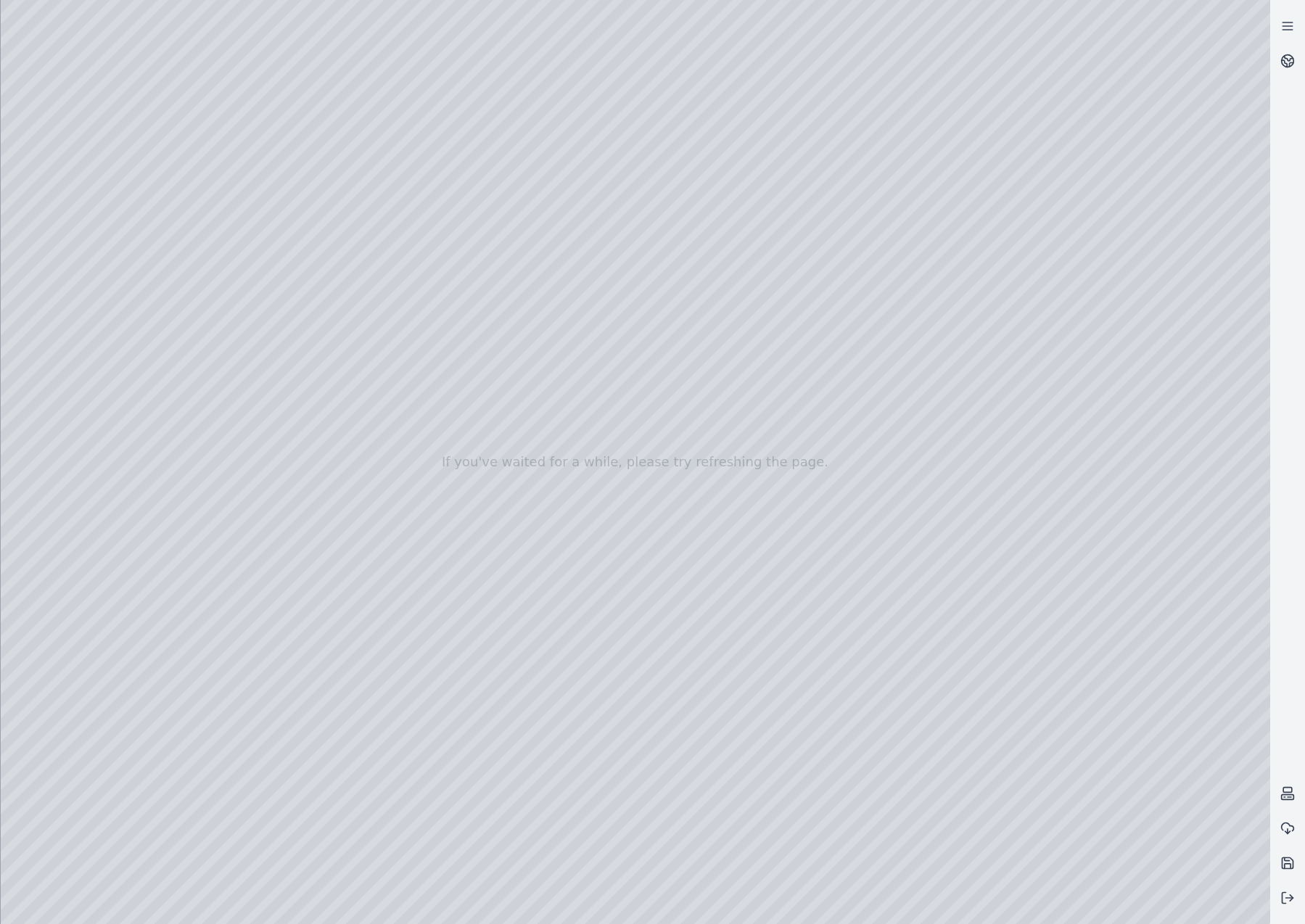
drag, startPoint x: 550, startPoint y: 656, endPoint x: 574, endPoint y: 607, distance: 54.6
drag, startPoint x: 593, startPoint y: 695, endPoint x: 809, endPoint y: 722, distance: 217.7
drag, startPoint x: 572, startPoint y: 705, endPoint x: 616, endPoint y: 657, distance: 65.1
drag, startPoint x: 595, startPoint y: 486, endPoint x: 1112, endPoint y: 740, distance: 576.0
click at [108, 505] on div at bounding box center [636, 462] width 1270 height 924
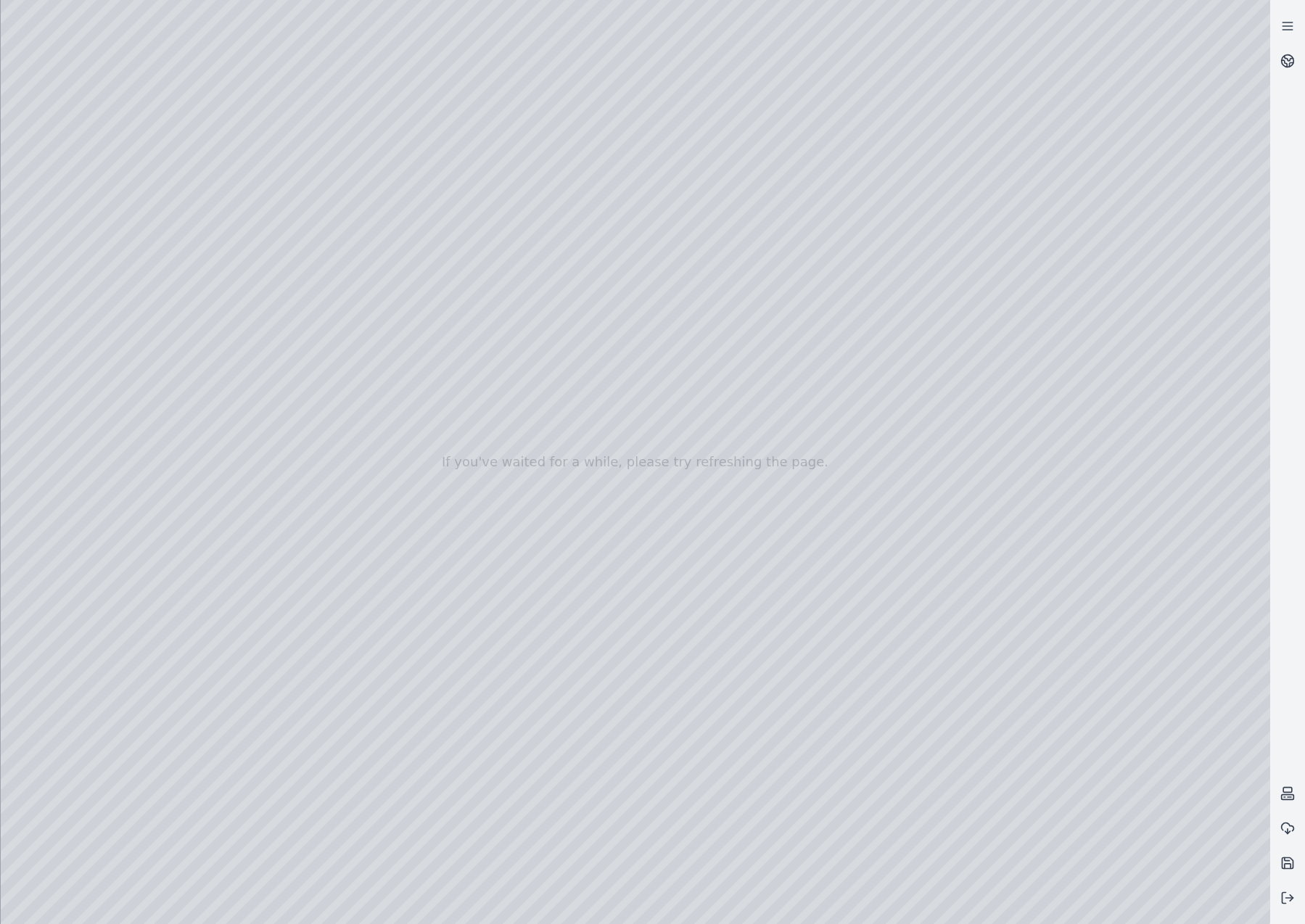
click at [254, 341] on div at bounding box center [636, 462] width 1270 height 924
click at [182, 179] on div at bounding box center [636, 462] width 1270 height 924
drag, startPoint x: 704, startPoint y: 624, endPoint x: 712, endPoint y: 590, distance: 34.9
drag, startPoint x: 668, startPoint y: 550, endPoint x: 700, endPoint y: 501, distance: 58.5
drag, startPoint x: 695, startPoint y: 488, endPoint x: 845, endPoint y: 396, distance: 176.0
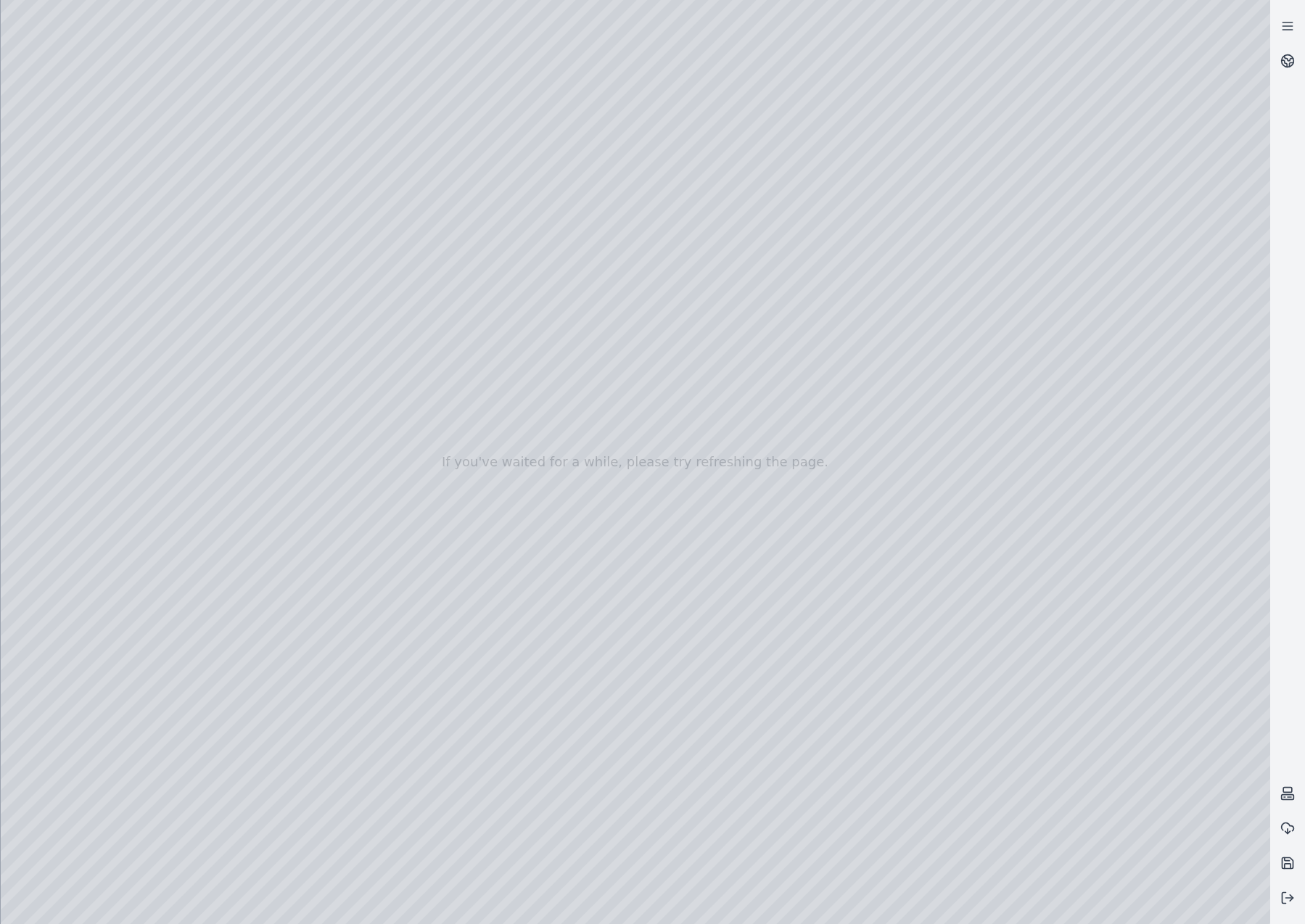
click at [67, 205] on div at bounding box center [636, 462] width 1270 height 924
click at [313, 175] on div at bounding box center [636, 462] width 1270 height 924
click at [12, 72] on div at bounding box center [636, 462] width 1270 height 924
click at [204, 14] on div at bounding box center [636, 462] width 1270 height 924
click at [605, 132] on div at bounding box center [636, 462] width 1270 height 924
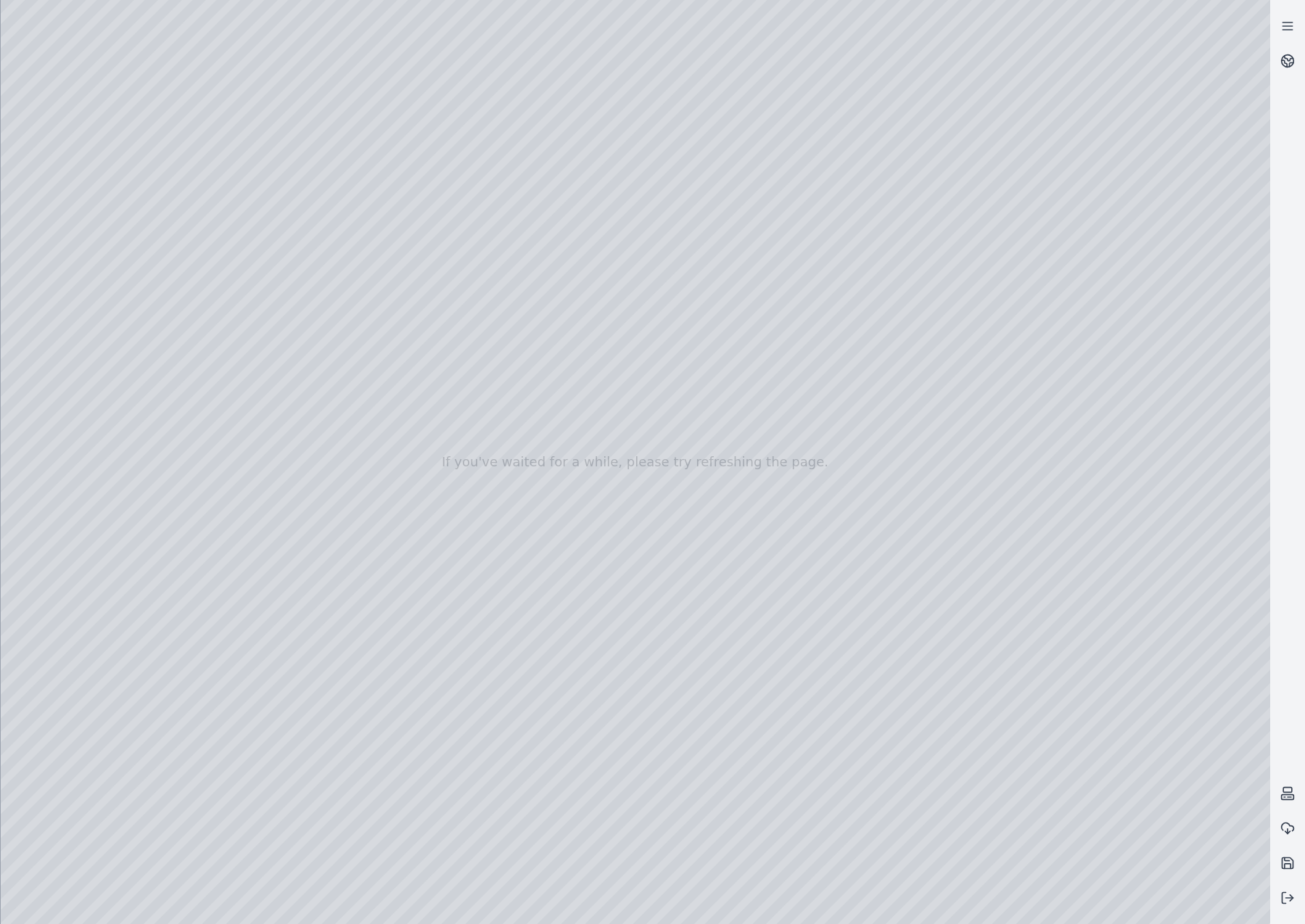
click at [507, 166] on div at bounding box center [636, 462] width 1270 height 924
click at [807, 491] on div at bounding box center [636, 462] width 1270 height 924
drag, startPoint x: 725, startPoint y: 604, endPoint x: 726, endPoint y: 569, distance: 35.0
drag, startPoint x: 683, startPoint y: 742, endPoint x: 694, endPoint y: 800, distance: 59.0
drag, startPoint x: 571, startPoint y: 483, endPoint x: 524, endPoint y: 769, distance: 289.8
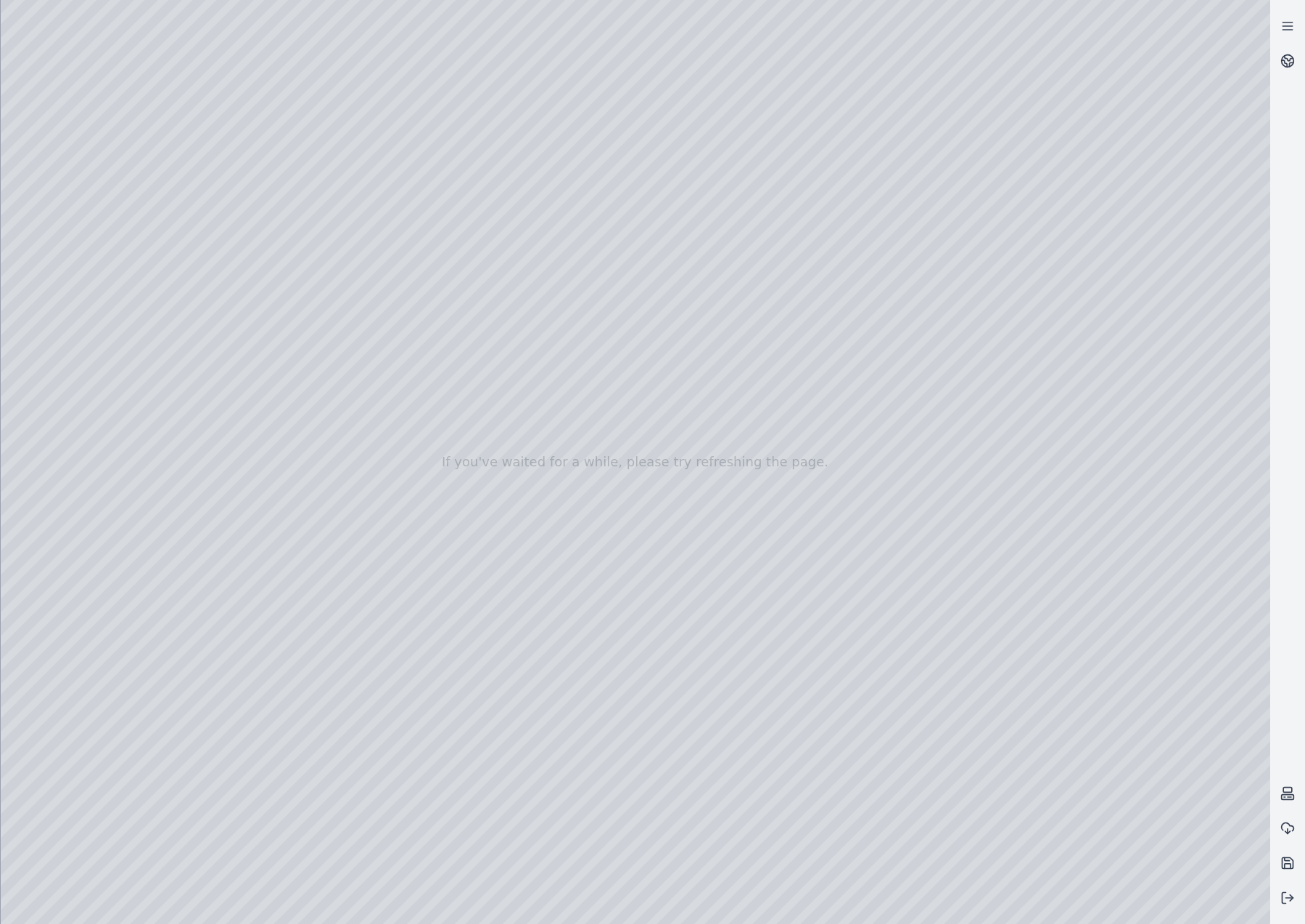
drag, startPoint x: 856, startPoint y: 616, endPoint x: 550, endPoint y: 506, distance: 325.2
click at [90, 266] on div at bounding box center [636, 462] width 1270 height 924
click at [414, 336] on div at bounding box center [636, 462] width 1270 height 924
click at [414, 331] on div at bounding box center [636, 462] width 1270 height 924
click at [178, 56] on div at bounding box center [636, 462] width 1270 height 924
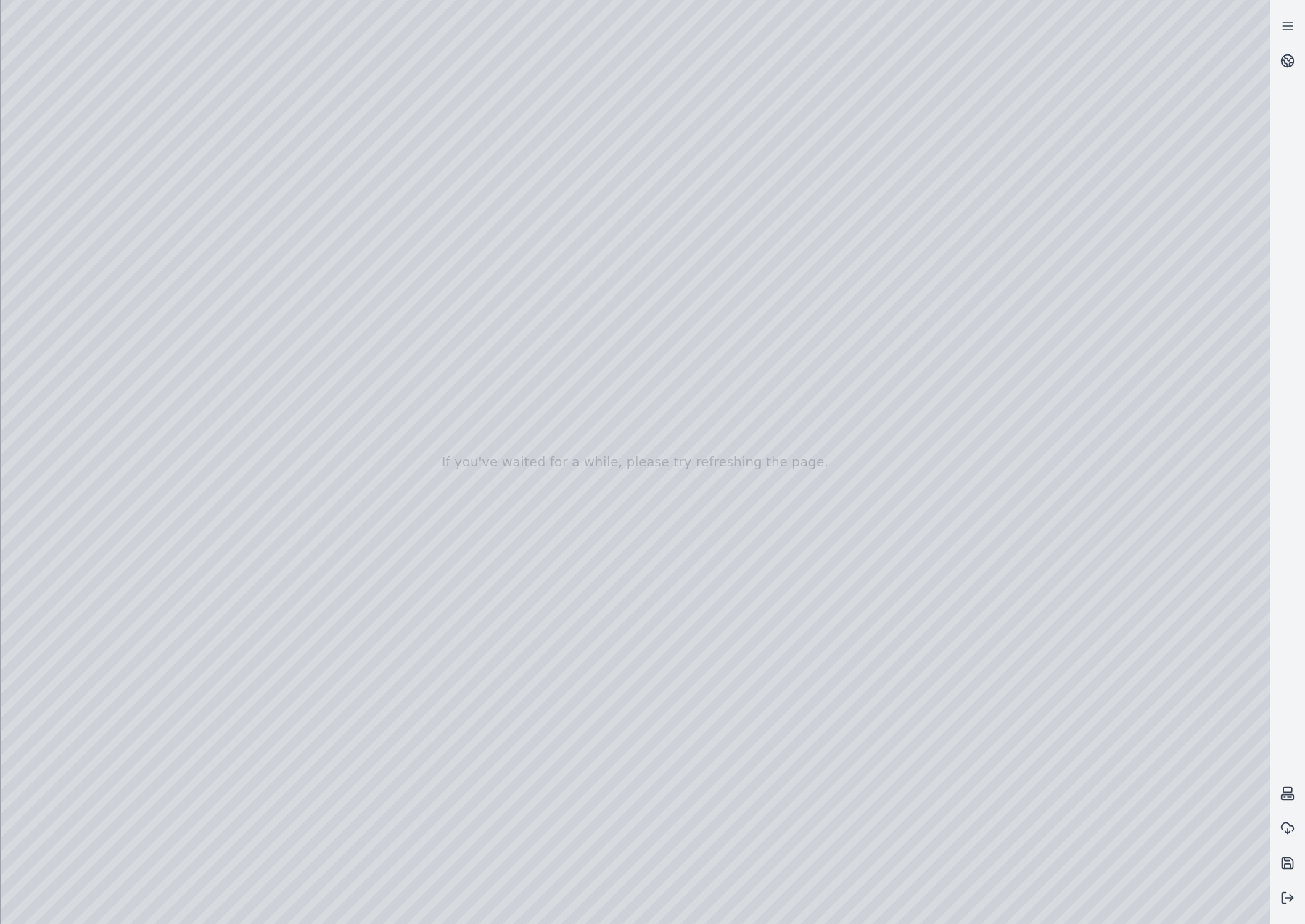
drag, startPoint x: 921, startPoint y: 786, endPoint x: 825, endPoint y: 789, distance: 96.0
drag, startPoint x: 651, startPoint y: 822, endPoint x: 454, endPoint y: 824, distance: 197.0
drag, startPoint x: 628, startPoint y: 678, endPoint x: 959, endPoint y: 691, distance: 331.3
drag, startPoint x: 954, startPoint y: 364, endPoint x: 1026, endPoint y: 896, distance: 536.9
drag, startPoint x: 696, startPoint y: 425, endPoint x: 1116, endPoint y: 911, distance: 642.3
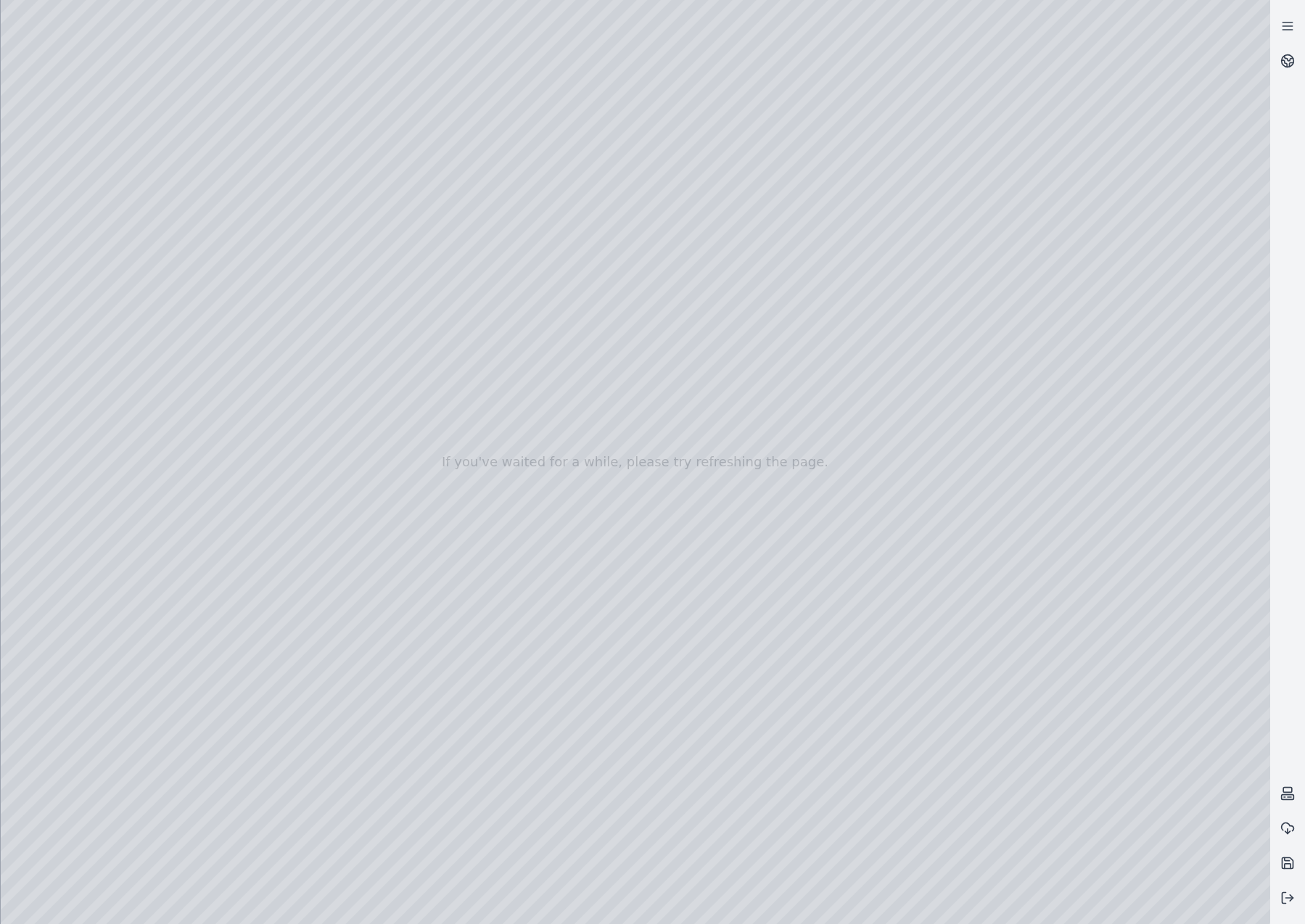
drag, startPoint x: 811, startPoint y: 393, endPoint x: 1068, endPoint y: 922, distance: 588.1
drag, startPoint x: 1096, startPoint y: 619, endPoint x: 1183, endPoint y: 735, distance: 145.0
drag, startPoint x: 615, startPoint y: 383, endPoint x: 1236, endPoint y: 474, distance: 627.6
drag, startPoint x: 641, startPoint y: 629, endPoint x: 906, endPoint y: 602, distance: 266.4
drag, startPoint x: 786, startPoint y: 595, endPoint x: 742, endPoint y: 512, distance: 93.9
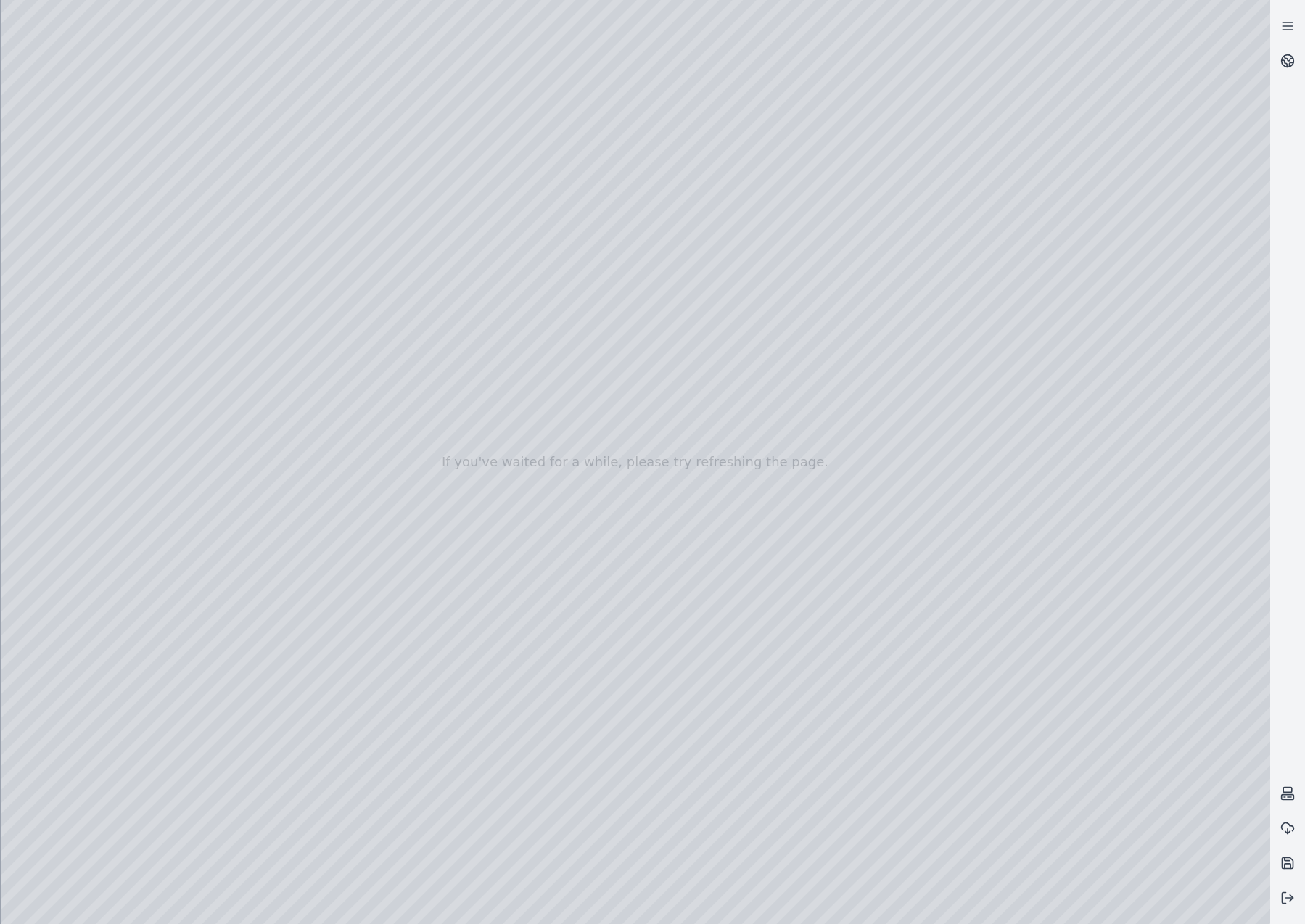
drag, startPoint x: 802, startPoint y: 594, endPoint x: 679, endPoint y: 522, distance: 142.5
drag, startPoint x: 603, startPoint y: 644, endPoint x: 524, endPoint y: 619, distance: 82.9
drag, startPoint x: 600, startPoint y: 626, endPoint x: 205, endPoint y: 784, distance: 425.4
click at [91, 371] on div at bounding box center [636, 462] width 1270 height 924
click at [92, 508] on div at bounding box center [636, 462] width 1270 height 924
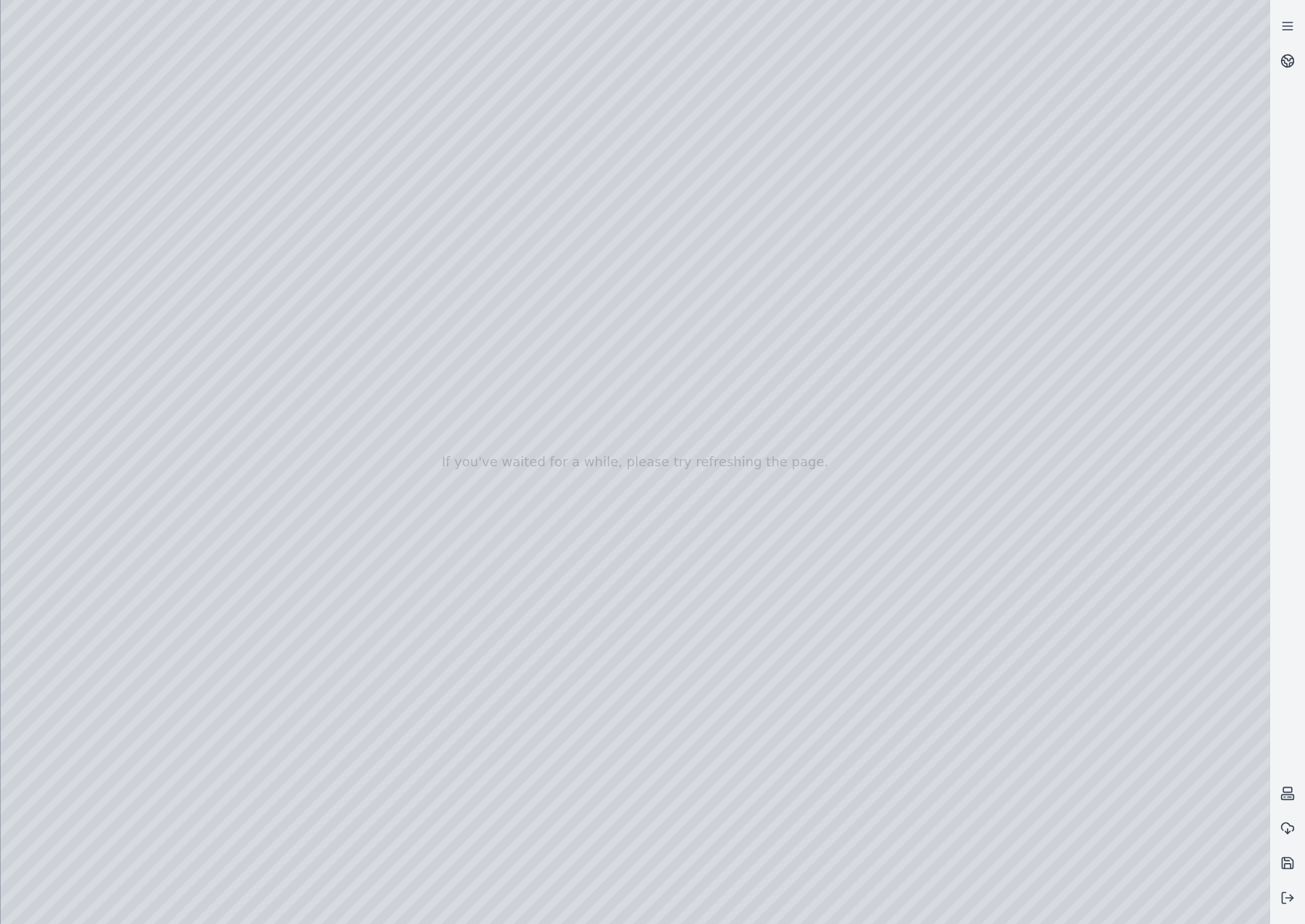
click at [262, 344] on div at bounding box center [636, 462] width 1270 height 924
click at [181, 183] on div at bounding box center [636, 462] width 1270 height 924
drag, startPoint x: 673, startPoint y: 577, endPoint x: 758, endPoint y: 475, distance: 132.8
drag, startPoint x: 739, startPoint y: 591, endPoint x: 765, endPoint y: 423, distance: 170.0
drag, startPoint x: 731, startPoint y: 787, endPoint x: 730, endPoint y: 566, distance: 221.0
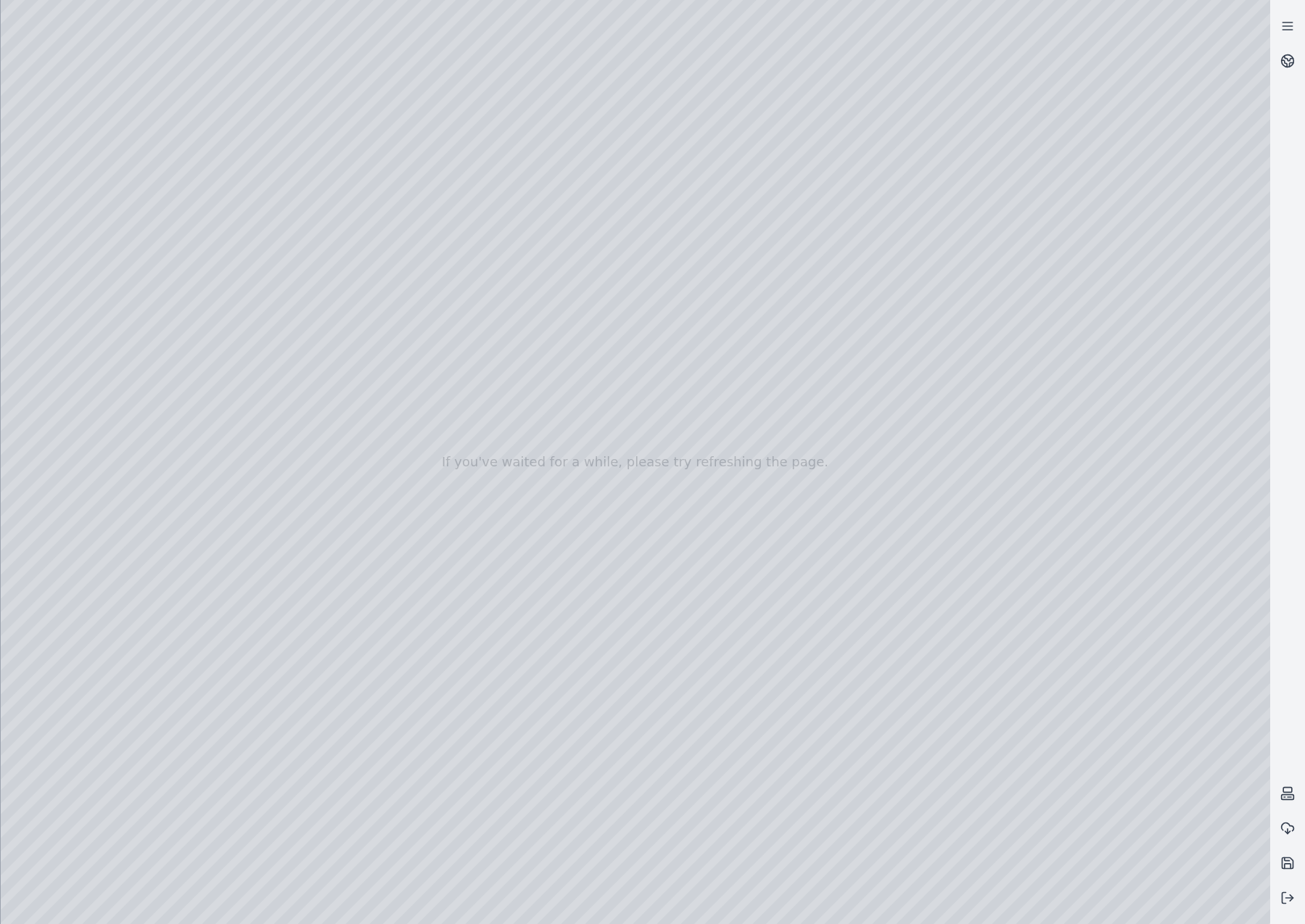
drag, startPoint x: 811, startPoint y: 726, endPoint x: 1131, endPoint y: 647, distance: 329.6
drag, startPoint x: 1049, startPoint y: 709, endPoint x: 750, endPoint y: 731, distance: 299.8
drag, startPoint x: 924, startPoint y: 668, endPoint x: 853, endPoint y: 697, distance: 76.7
drag, startPoint x: 895, startPoint y: 648, endPoint x: 958, endPoint y: 595, distance: 82.3
drag, startPoint x: 839, startPoint y: 655, endPoint x: 847, endPoint y: 630, distance: 26.2
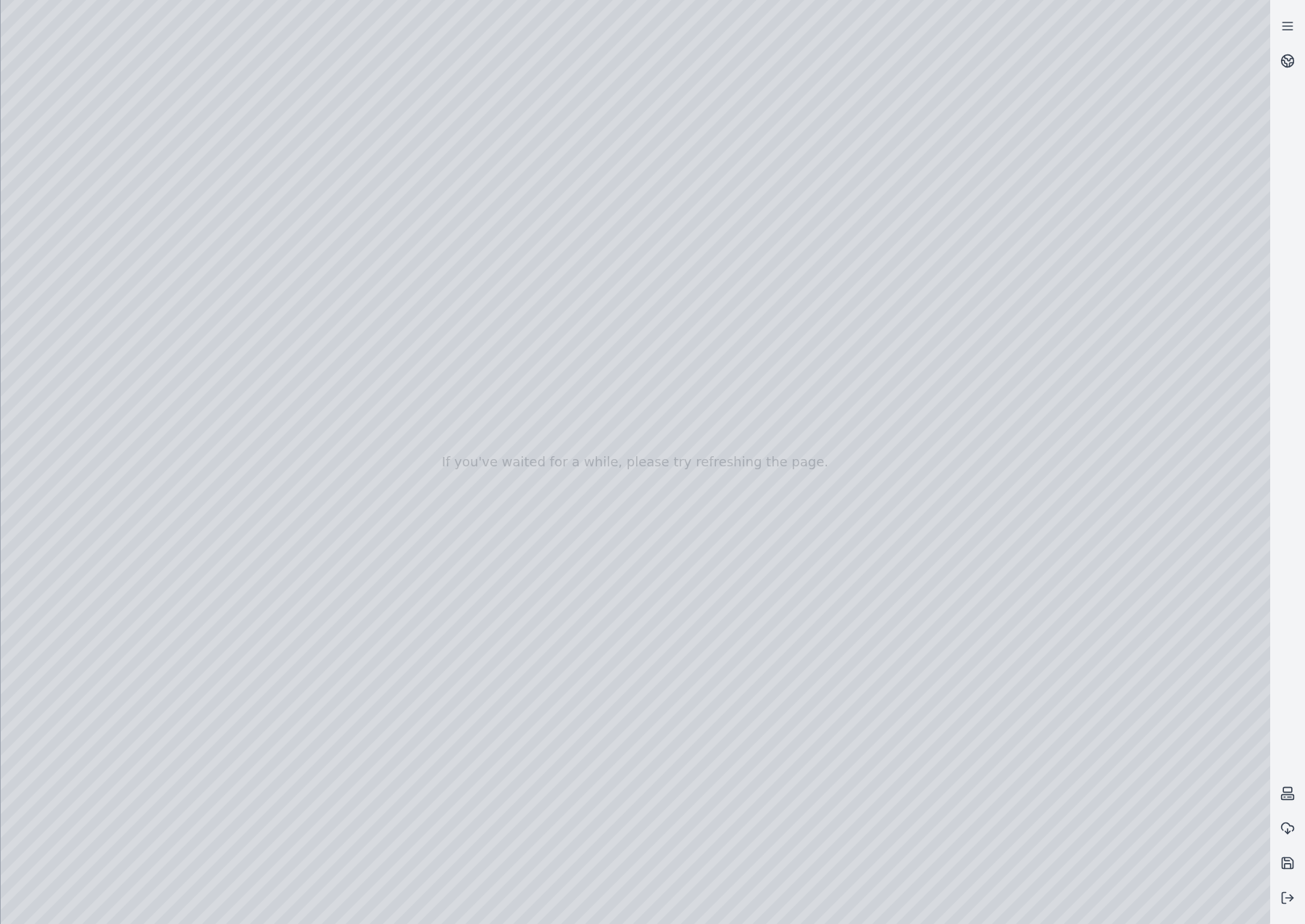
drag, startPoint x: 966, startPoint y: 677, endPoint x: 839, endPoint y: 662, distance: 127.9
drag, startPoint x: 842, startPoint y: 688, endPoint x: 521, endPoint y: 656, distance: 322.6
drag, startPoint x: 739, startPoint y: 330, endPoint x: 655, endPoint y: 751, distance: 429.3
drag, startPoint x: 775, startPoint y: 684, endPoint x: 842, endPoint y: 735, distance: 84.2
drag, startPoint x: 844, startPoint y: 747, endPoint x: 1018, endPoint y: 782, distance: 177.5
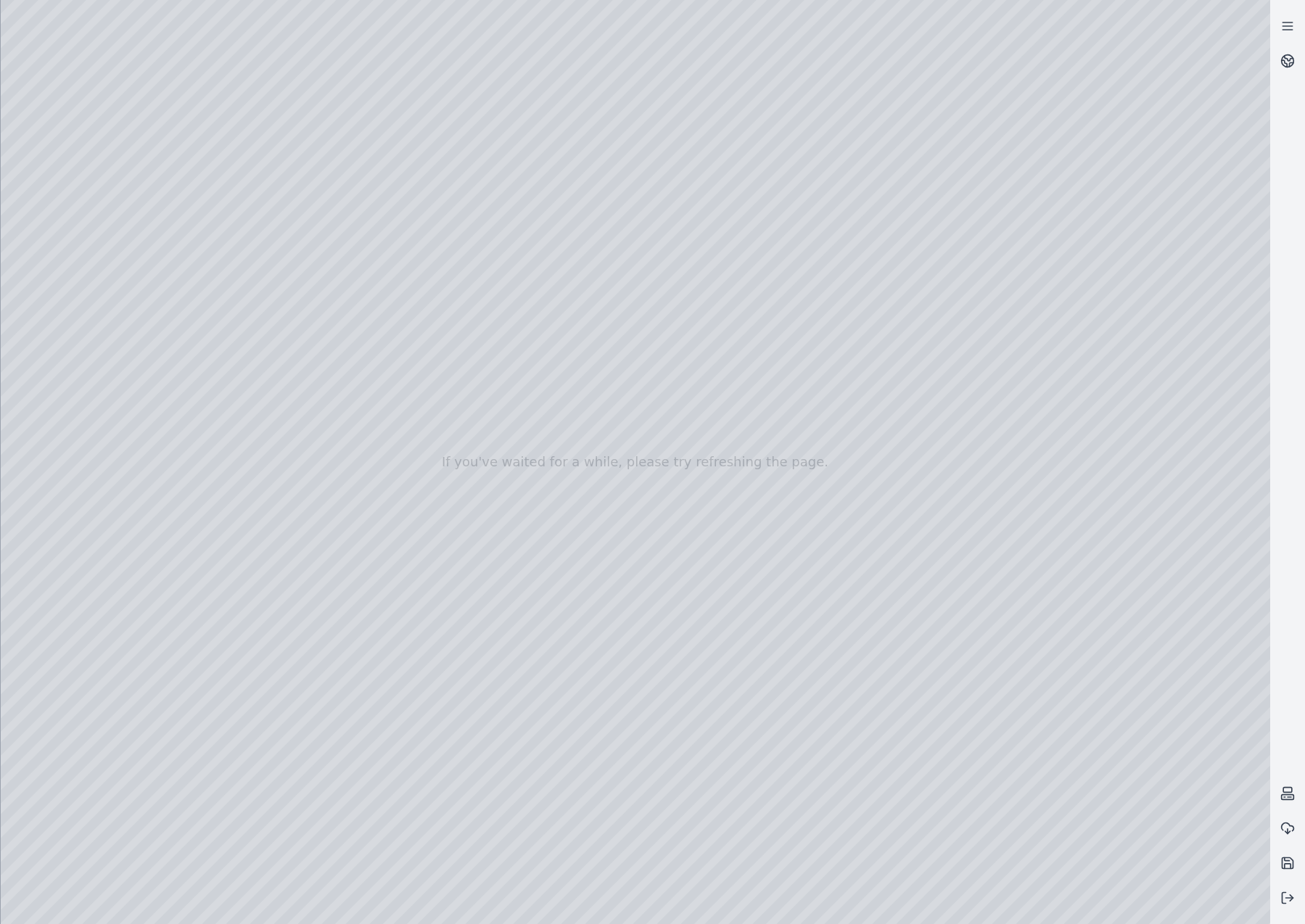
drag, startPoint x: 1023, startPoint y: 694, endPoint x: 1152, endPoint y: 620, distance: 148.7
drag, startPoint x: 858, startPoint y: 428, endPoint x: 998, endPoint y: 722, distance: 325.6
drag, startPoint x: 359, startPoint y: 623, endPoint x: 475, endPoint y: 616, distance: 116.2
drag, startPoint x: 263, startPoint y: 624, endPoint x: 710, endPoint y: 412, distance: 494.7
drag, startPoint x: 749, startPoint y: 701, endPoint x: 124, endPoint y: 704, distance: 625.0
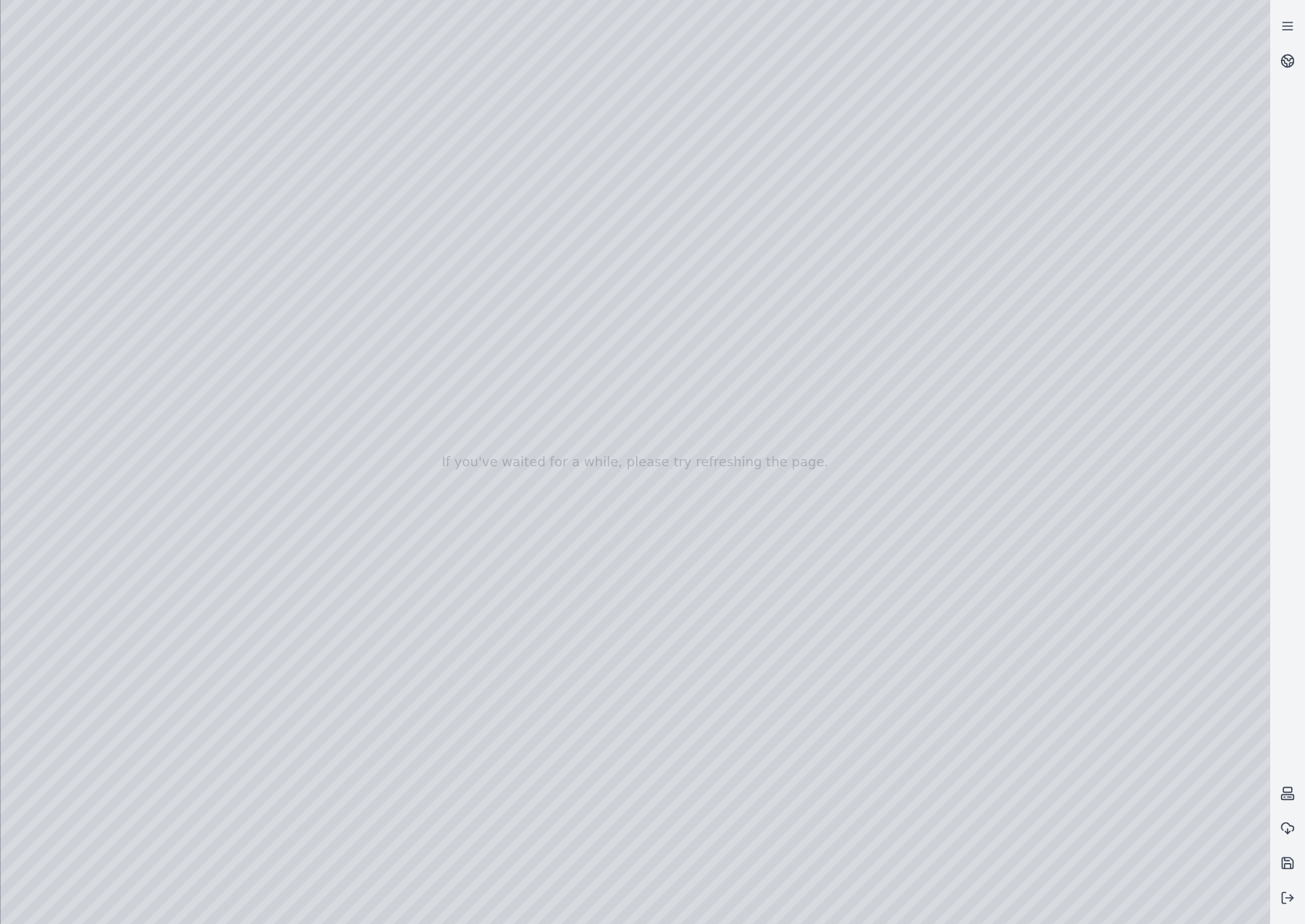
drag, startPoint x: 723, startPoint y: 383, endPoint x: 710, endPoint y: 583, distance: 200.4
drag, startPoint x: 615, startPoint y: 599, endPoint x: 724, endPoint y: 560, distance: 115.8
drag, startPoint x: 898, startPoint y: 632, endPoint x: 252, endPoint y: 426, distance: 678.1
drag, startPoint x: 528, startPoint y: 658, endPoint x: 524, endPoint y: 673, distance: 15.5
drag, startPoint x: 441, startPoint y: 639, endPoint x: 567, endPoint y: 562, distance: 147.7
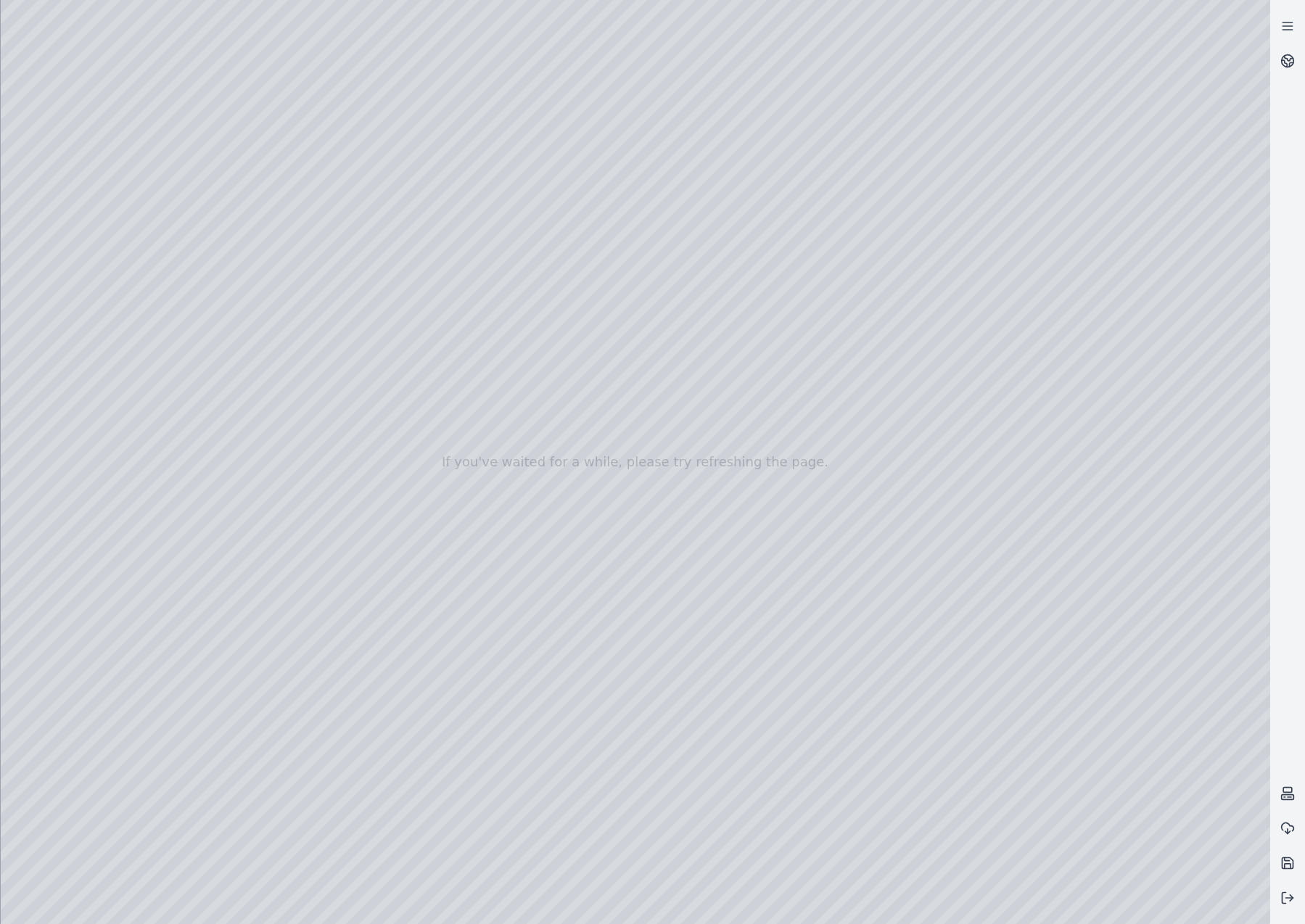
drag, startPoint x: 397, startPoint y: 424, endPoint x: 685, endPoint y: 814, distance: 484.8
drag, startPoint x: 864, startPoint y: 606, endPoint x: 369, endPoint y: 497, distance: 506.9
drag, startPoint x: 910, startPoint y: 592, endPoint x: 425, endPoint y: 429, distance: 511.7
drag, startPoint x: 694, startPoint y: 782, endPoint x: 954, endPoint y: 786, distance: 260.0
click at [930, 803] on div at bounding box center [636, 462] width 1270 height 924
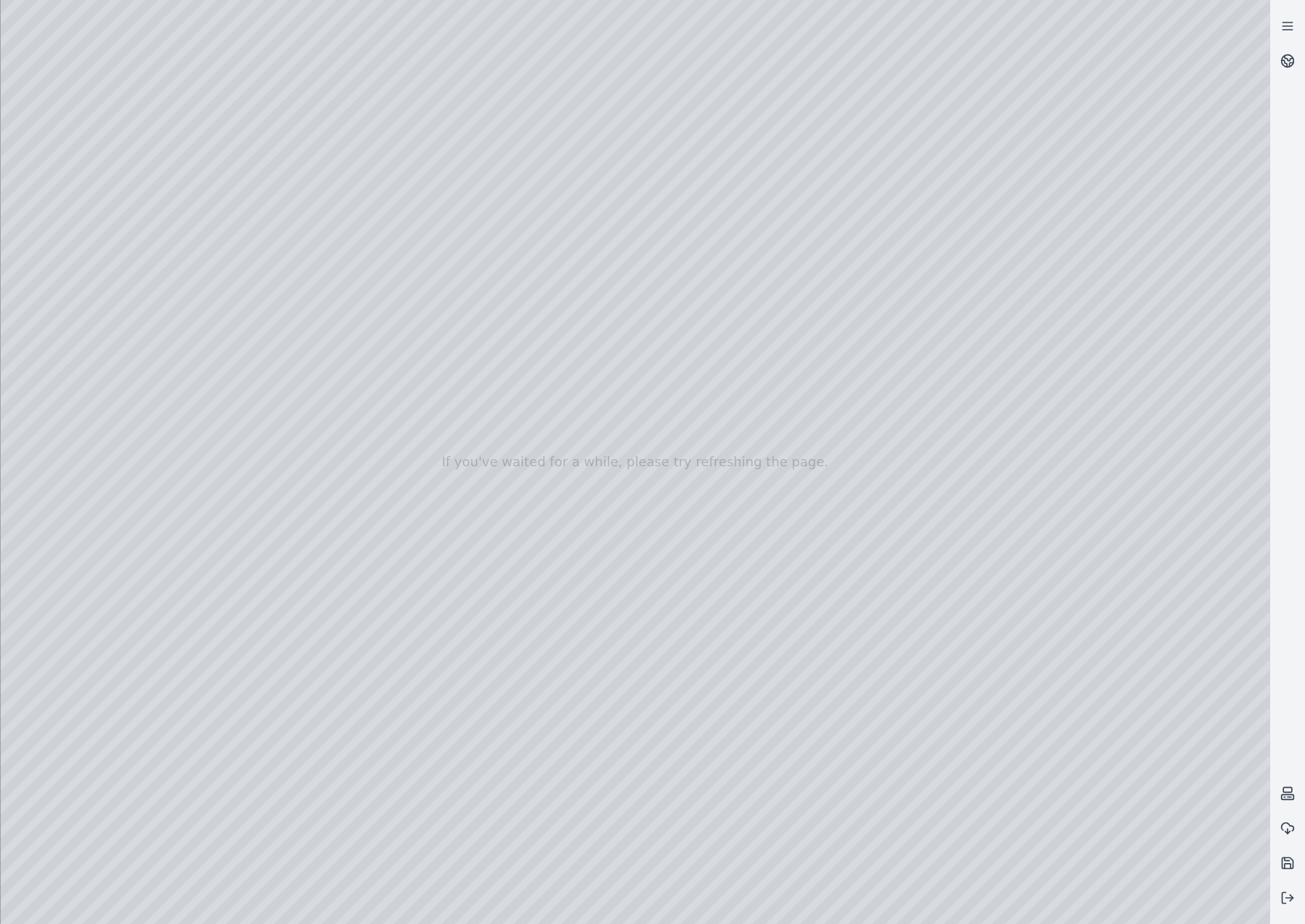
drag, startPoint x: 993, startPoint y: 740, endPoint x: 1242, endPoint y: 740, distance: 249.0
drag, startPoint x: 1103, startPoint y: 583, endPoint x: 627, endPoint y: 355, distance: 527.8
drag, startPoint x: 1031, startPoint y: 433, endPoint x: 349, endPoint y: 751, distance: 752.5
drag, startPoint x: 775, startPoint y: 433, endPoint x: 302, endPoint y: 708, distance: 547.1
drag, startPoint x: 790, startPoint y: 528, endPoint x: 685, endPoint y: 720, distance: 218.8
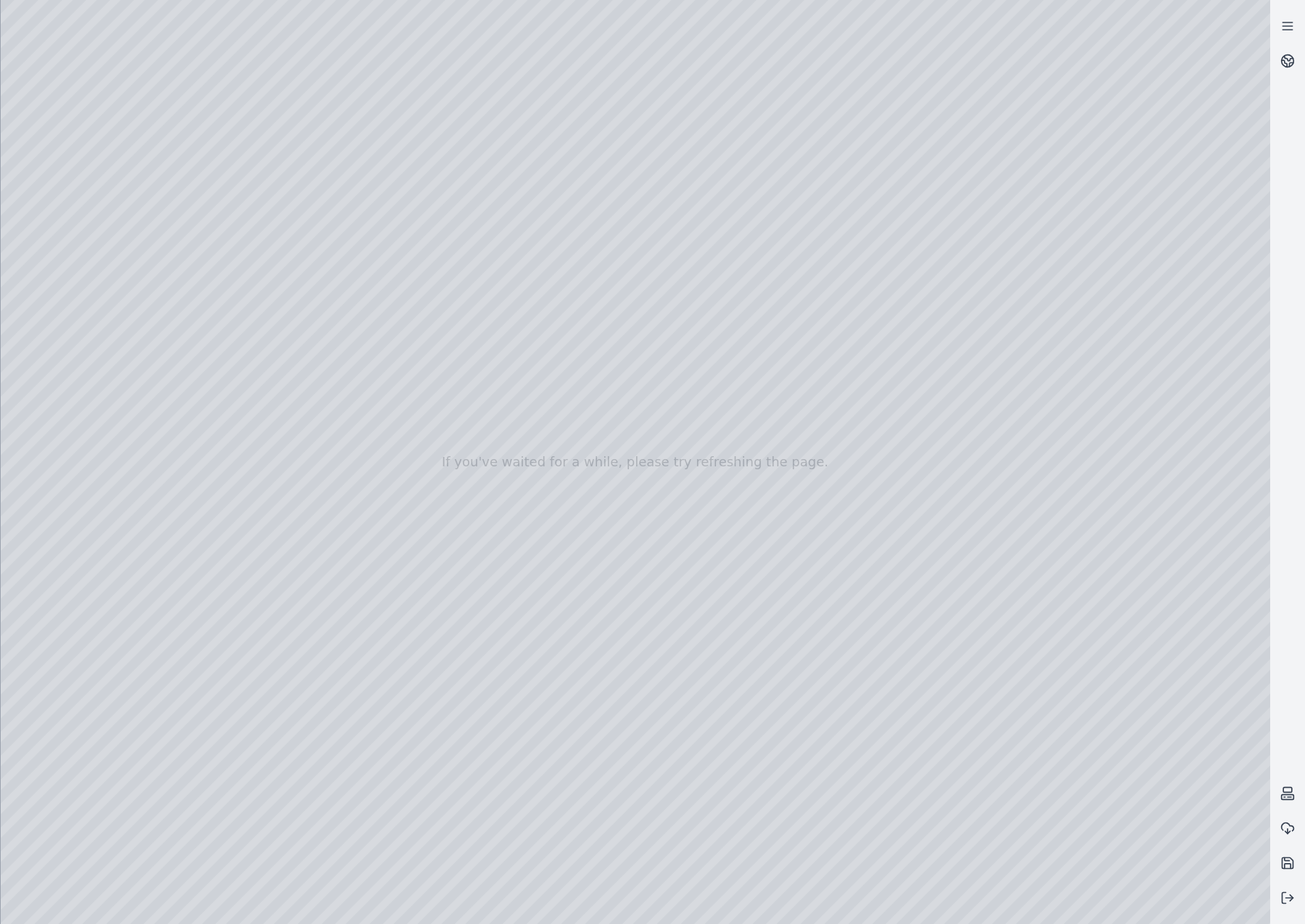
drag, startPoint x: 770, startPoint y: 803, endPoint x: 959, endPoint y: 807, distance: 189.0
drag, startPoint x: 560, startPoint y: 533, endPoint x: 669, endPoint y: 513, distance: 110.8
drag, startPoint x: 624, startPoint y: 423, endPoint x: 895, endPoint y: 877, distance: 528.7
drag, startPoint x: 550, startPoint y: 528, endPoint x: 870, endPoint y: 884, distance: 478.7
drag, startPoint x: 497, startPoint y: 501, endPoint x: 987, endPoint y: 917, distance: 642.8
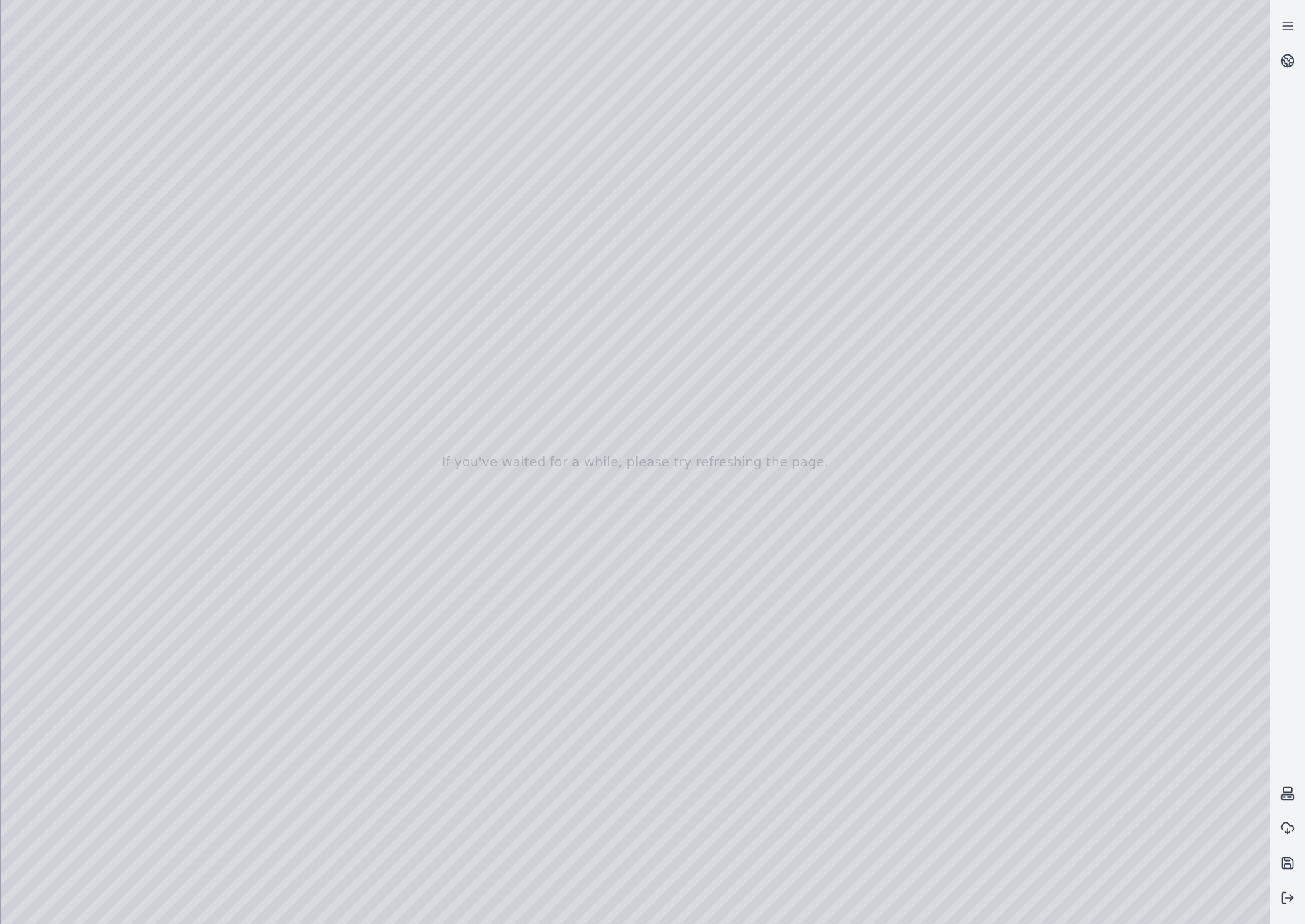
drag, startPoint x: 327, startPoint y: 477, endPoint x: 1037, endPoint y: 702, distance: 744.8
drag, startPoint x: 634, startPoint y: 489, endPoint x: 392, endPoint y: 830, distance: 418.1
drag, startPoint x: 740, startPoint y: 565, endPoint x: 258, endPoint y: 709, distance: 503.1
drag, startPoint x: 203, startPoint y: 769, endPoint x: 532, endPoint y: 607, distance: 366.7
drag, startPoint x: 440, startPoint y: 727, endPoint x: 747, endPoint y: 790, distance: 313.4
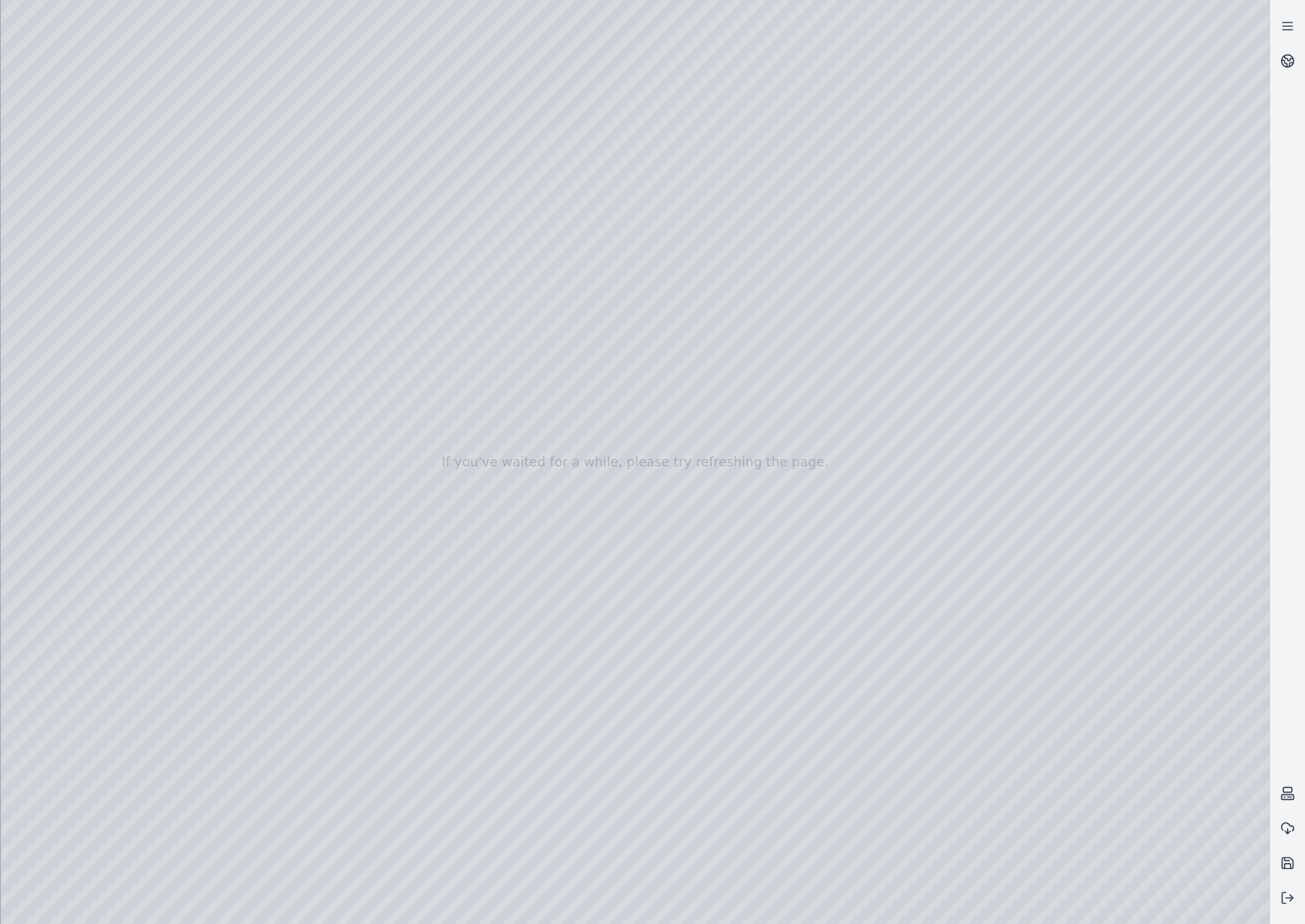
drag, startPoint x: 985, startPoint y: 704, endPoint x: 491, endPoint y: 814, distance: 506.1
drag, startPoint x: 811, startPoint y: 652, endPoint x: 715, endPoint y: 595, distance: 111.6
drag, startPoint x: 821, startPoint y: 507, endPoint x: 615, endPoint y: 601, distance: 226.4
drag, startPoint x: 931, startPoint y: 602, endPoint x: 846, endPoint y: 614, distance: 85.8
drag, startPoint x: 927, startPoint y: 575, endPoint x: 760, endPoint y: 600, distance: 168.9
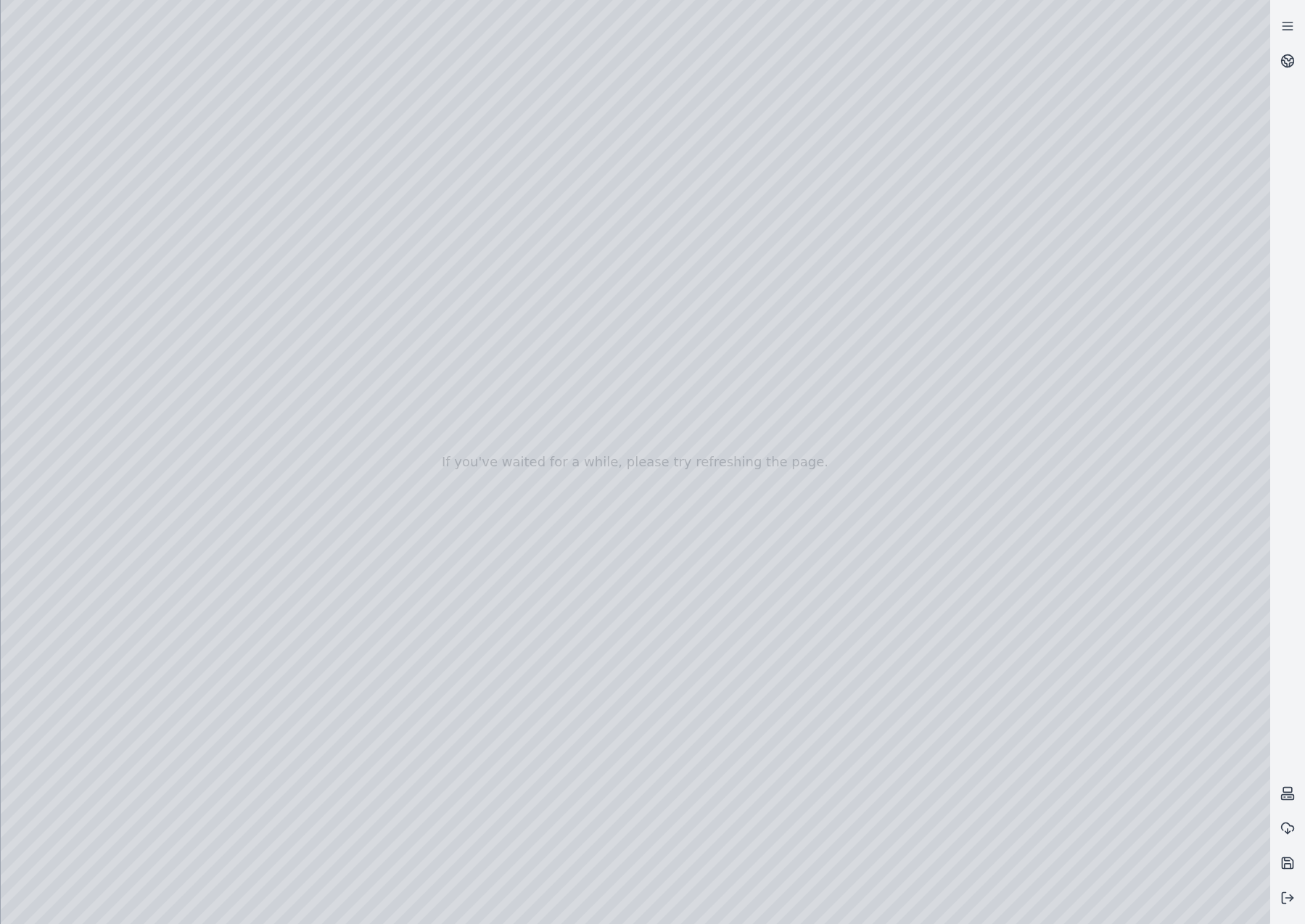
click at [762, 601] on div at bounding box center [636, 462] width 1270 height 924
drag, startPoint x: 967, startPoint y: 642, endPoint x: 818, endPoint y: 643, distance: 149.0
drag, startPoint x: 972, startPoint y: 620, endPoint x: 647, endPoint y: 598, distance: 325.7
drag, startPoint x: 923, startPoint y: 668, endPoint x: 858, endPoint y: 700, distance: 72.4
click at [860, 699] on div at bounding box center [636, 462] width 1270 height 924
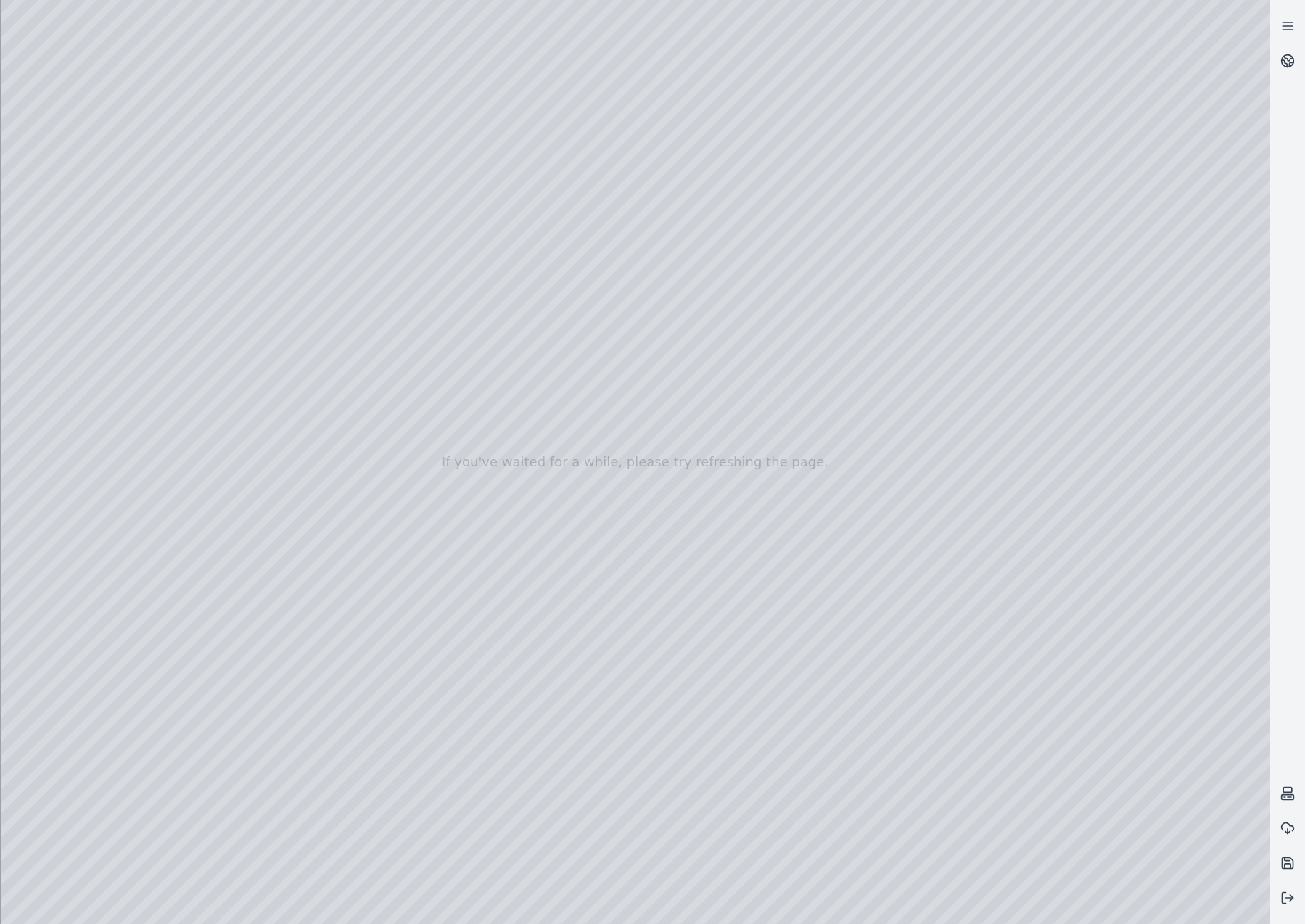
drag, startPoint x: 818, startPoint y: 705, endPoint x: 658, endPoint y: 692, distance: 160.5
drag, startPoint x: 730, startPoint y: 656, endPoint x: 527, endPoint y: 682, distance: 204.7
drag, startPoint x: 804, startPoint y: 743, endPoint x: 617, endPoint y: 778, distance: 190.2
drag, startPoint x: 786, startPoint y: 714, endPoint x: 762, endPoint y: 711, distance: 24.2
drag, startPoint x: 758, startPoint y: 714, endPoint x: 610, endPoint y: 737, distance: 149.8
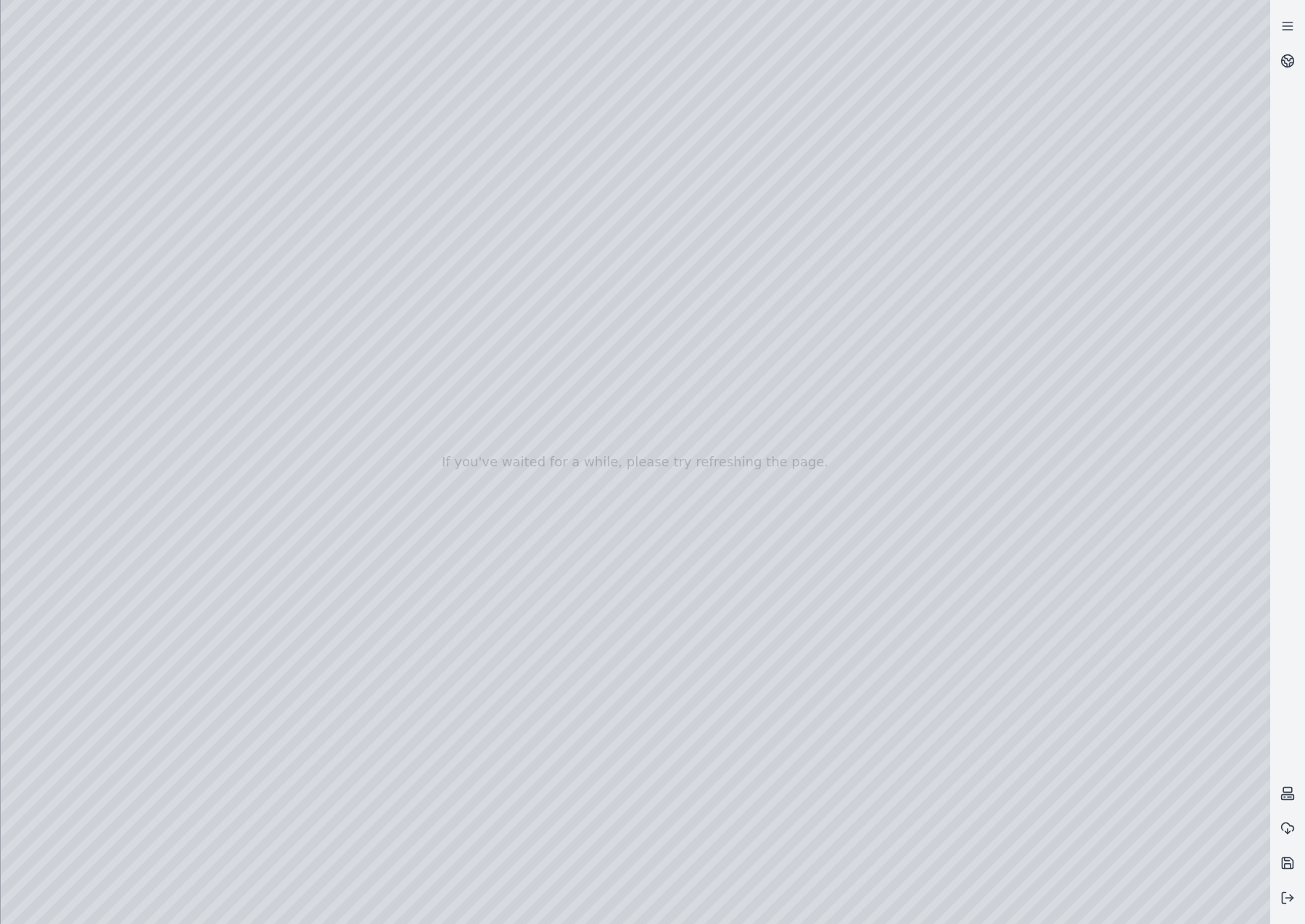
drag, startPoint x: 680, startPoint y: 690, endPoint x: 733, endPoint y: 639, distance: 73.6
drag, startPoint x: 710, startPoint y: 611, endPoint x: 796, endPoint y: 593, distance: 87.9
drag, startPoint x: 824, startPoint y: 583, endPoint x: 900, endPoint y: 584, distance: 76.0
click at [704, 571] on div at bounding box center [636, 462] width 1270 height 924
drag, startPoint x: 721, startPoint y: 607, endPoint x: 768, endPoint y: 622, distance: 49.3
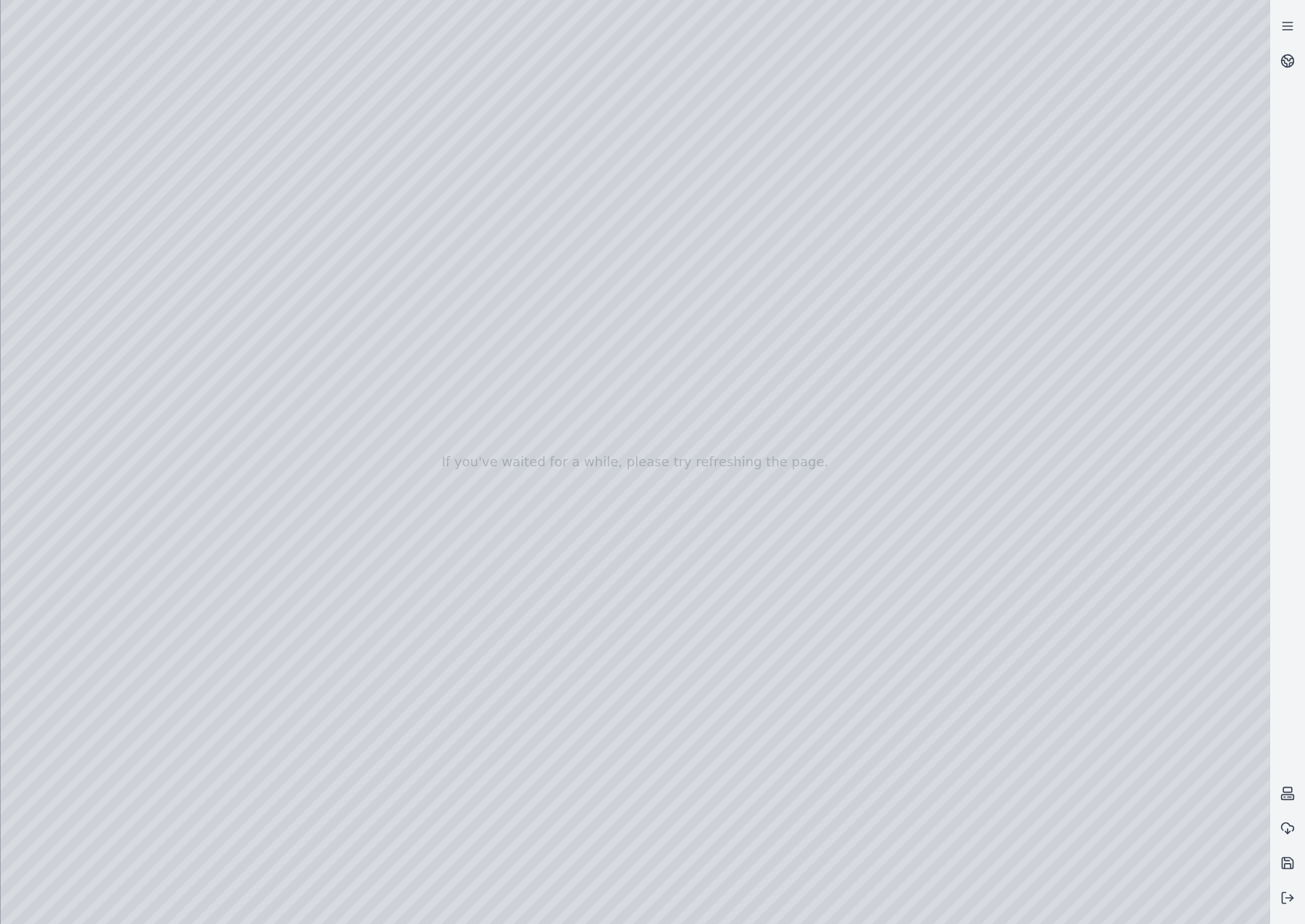
drag, startPoint x: 795, startPoint y: 613, endPoint x: 966, endPoint y: 600, distance: 171.5
drag, startPoint x: 792, startPoint y: 589, endPoint x: 789, endPoint y: 645, distance: 56.1
drag, startPoint x: 775, startPoint y: 559, endPoint x: 768, endPoint y: 449, distance: 110.2
drag, startPoint x: 788, startPoint y: 466, endPoint x: 852, endPoint y: 454, distance: 65.1
drag, startPoint x: 847, startPoint y: 304, endPoint x: 839, endPoint y: 341, distance: 37.9
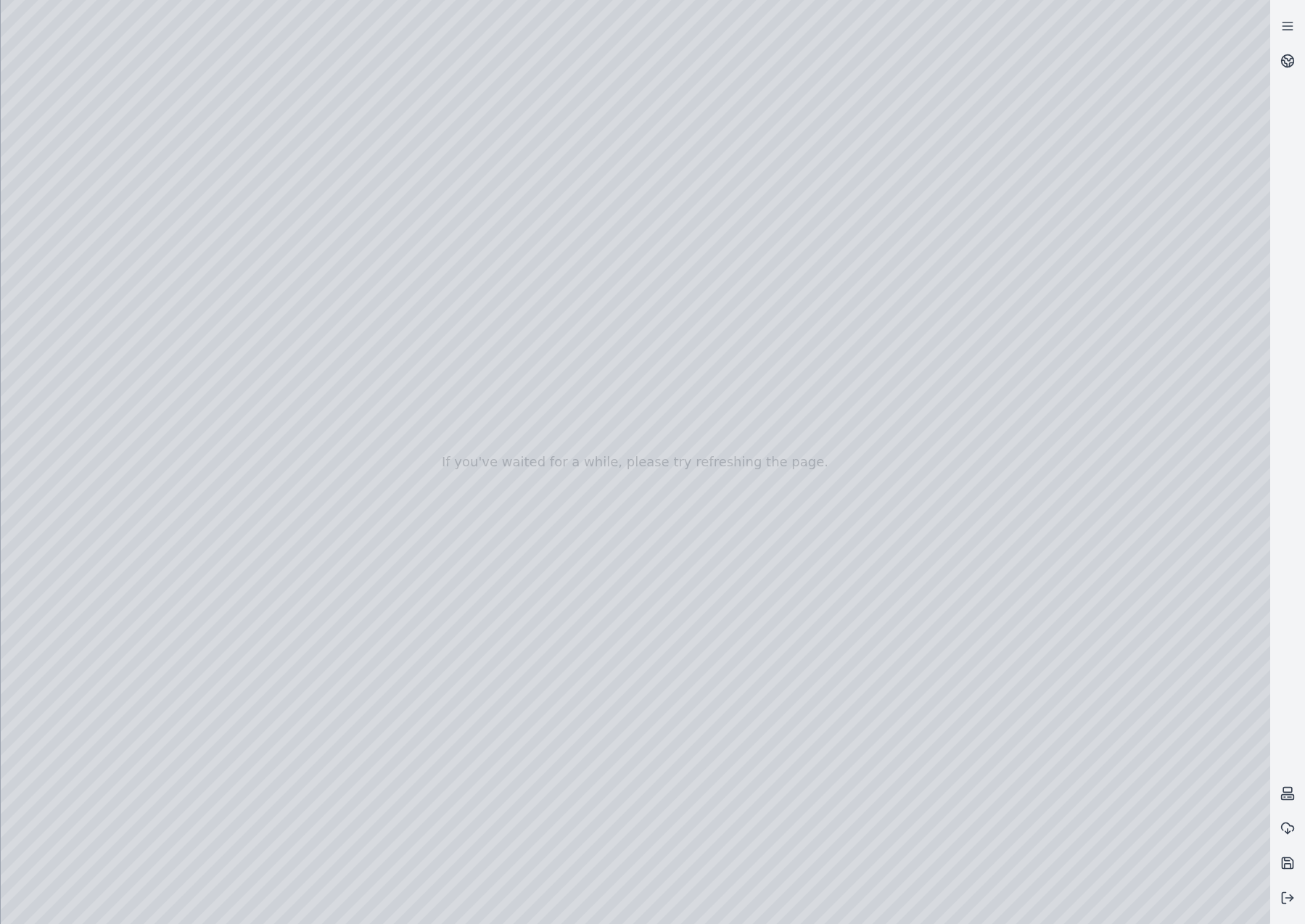
drag, startPoint x: 991, startPoint y: 194, endPoint x: 949, endPoint y: 267, distance: 84.2
drag, startPoint x: 774, startPoint y: 333, endPoint x: 795, endPoint y: 414, distance: 83.7
drag, startPoint x: 740, startPoint y: 310, endPoint x: 767, endPoint y: 391, distance: 85.4
click at [767, 391] on div at bounding box center [636, 462] width 1270 height 924
